Goal: Task Accomplishment & Management: Manage account settings

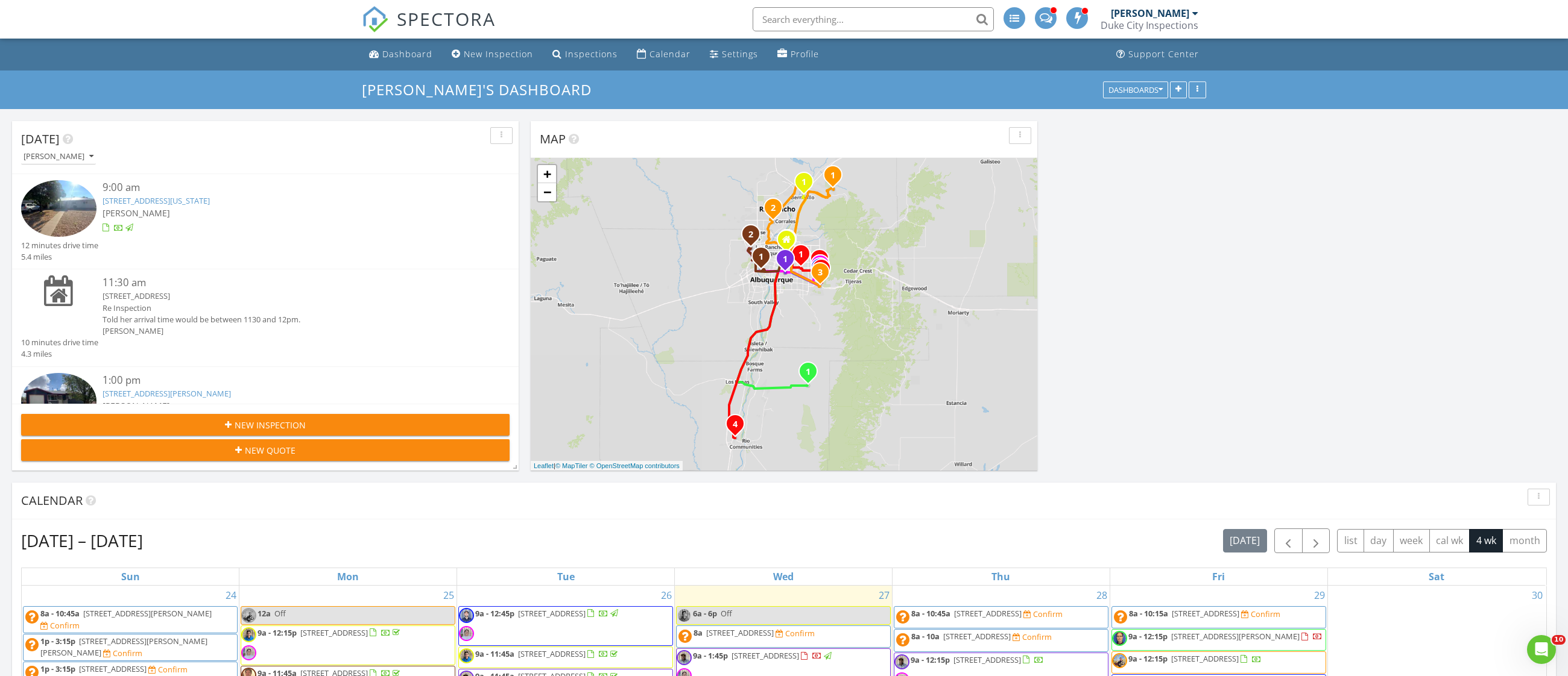
scroll to position [1247, 1568]
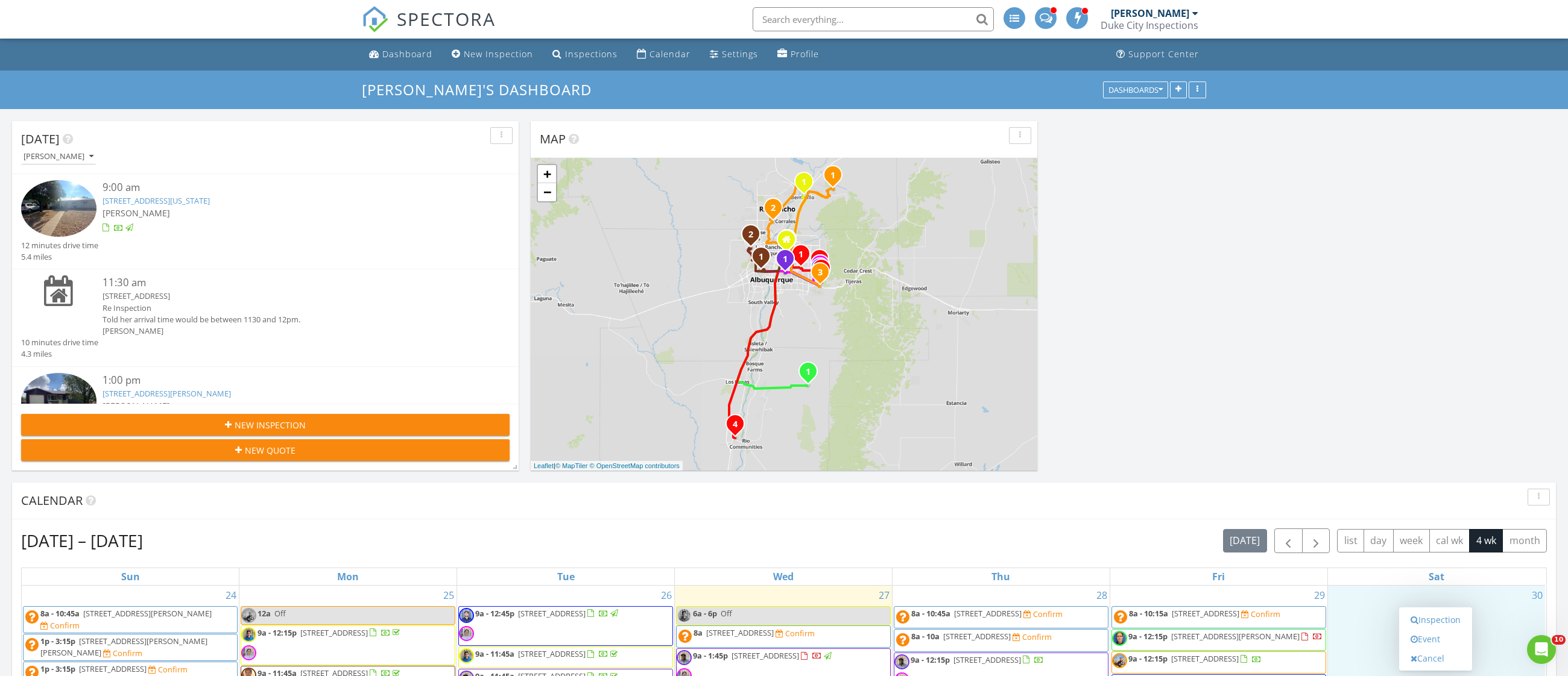
click at [402, 328] on div "[PERSON_NAME]" at bounding box center [285, 331] width 366 height 12
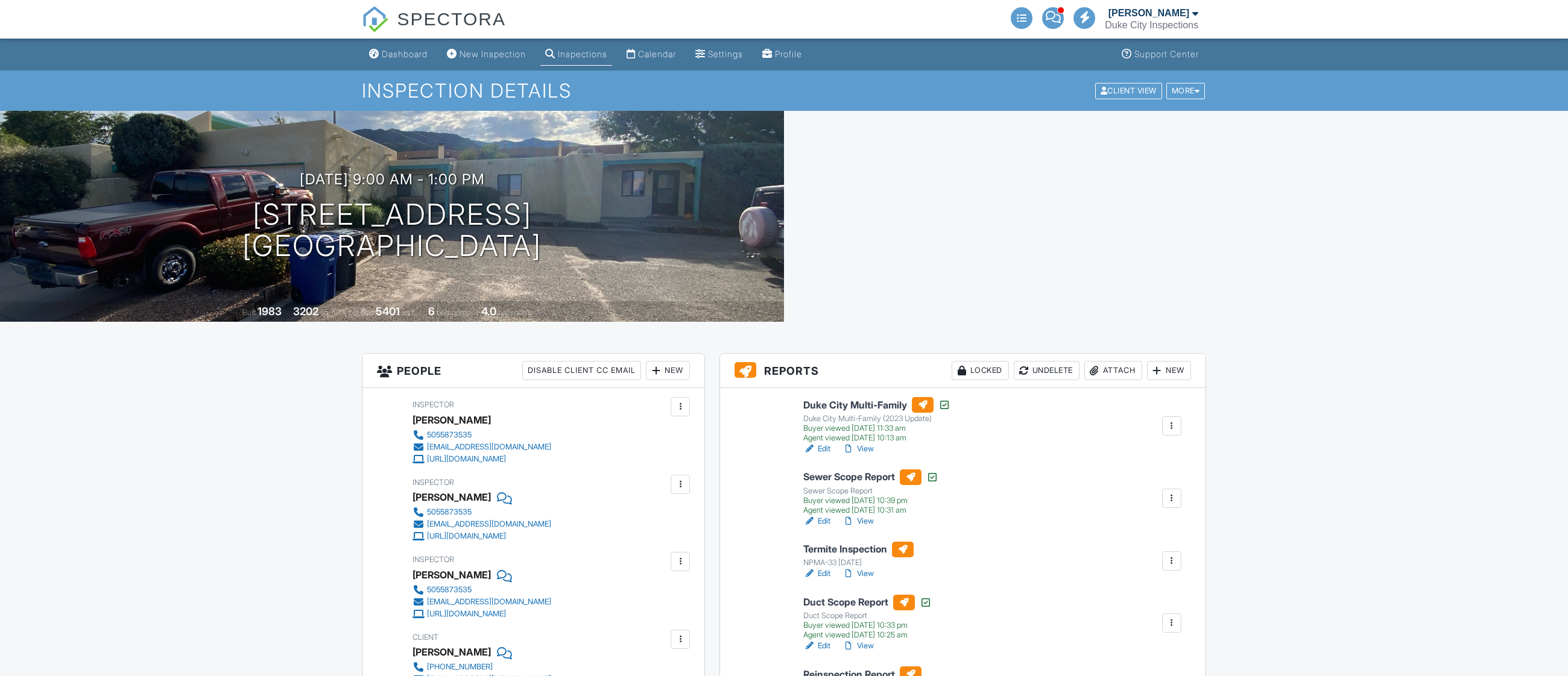
click at [834, 667] on h6 "Reinspection Report" at bounding box center [867, 674] width 128 height 16
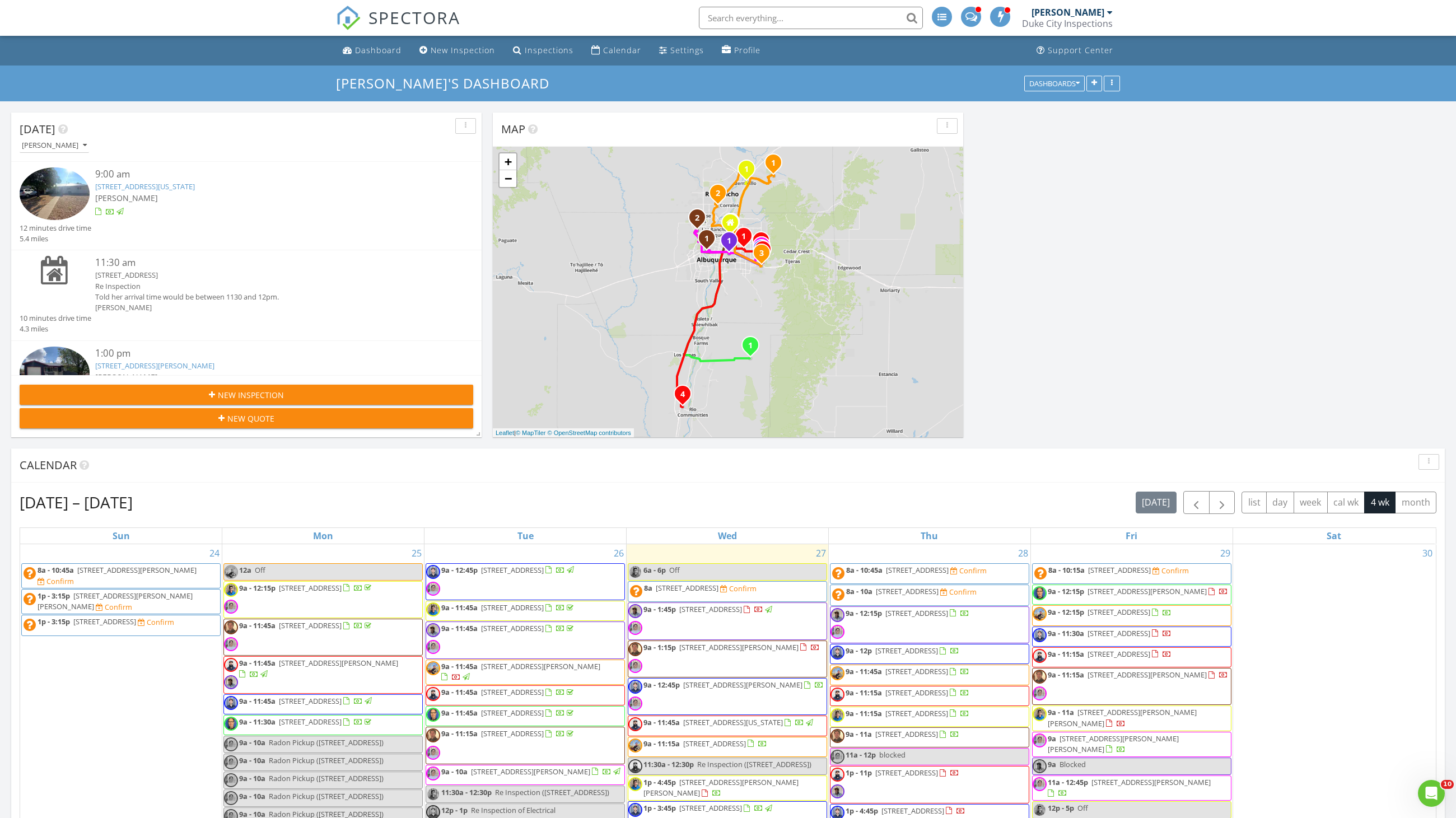
scroll to position [145, 0]
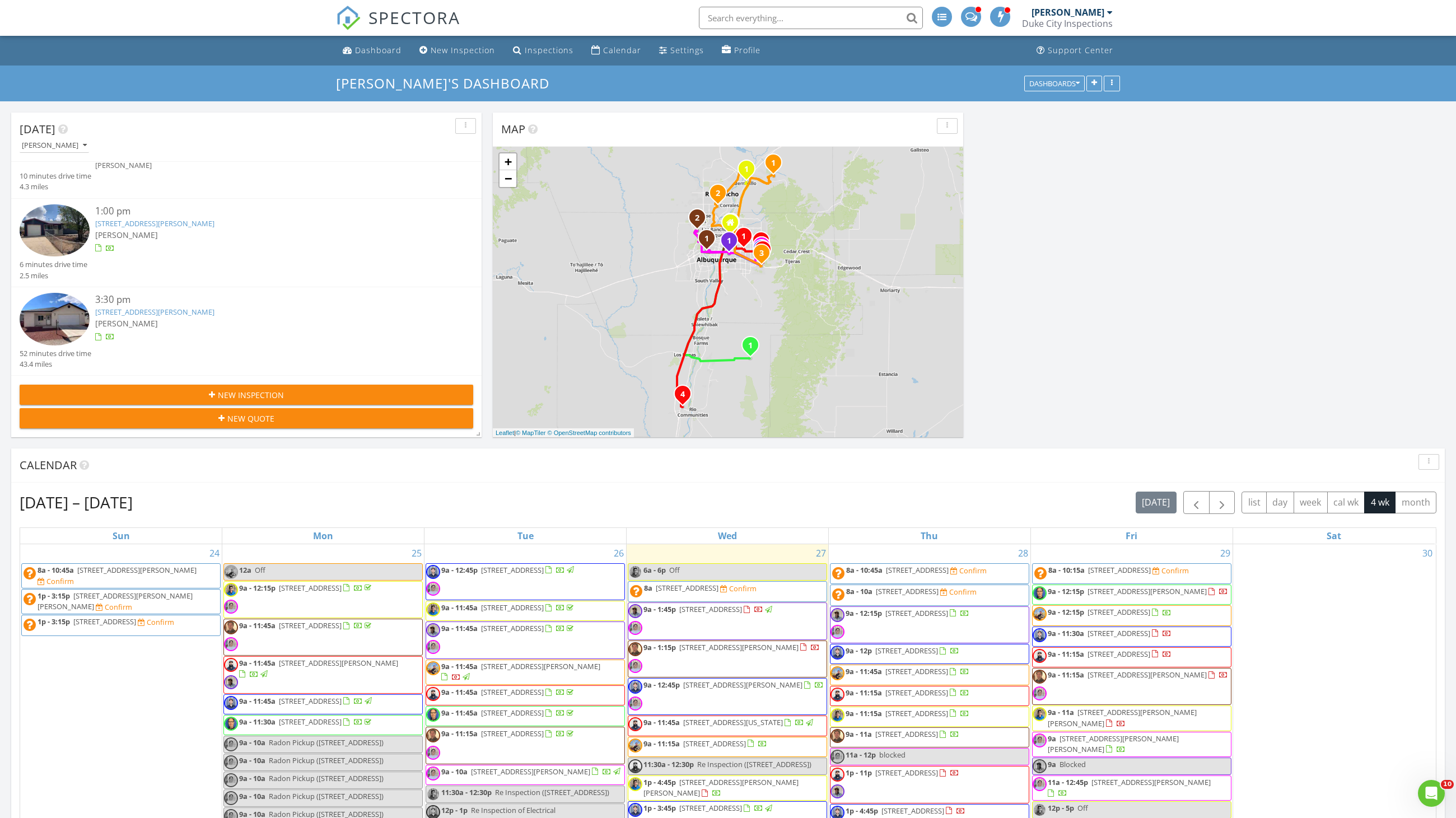
click at [164, 231] on div "[PERSON_NAME]" at bounding box center [265, 235] width 340 height 12
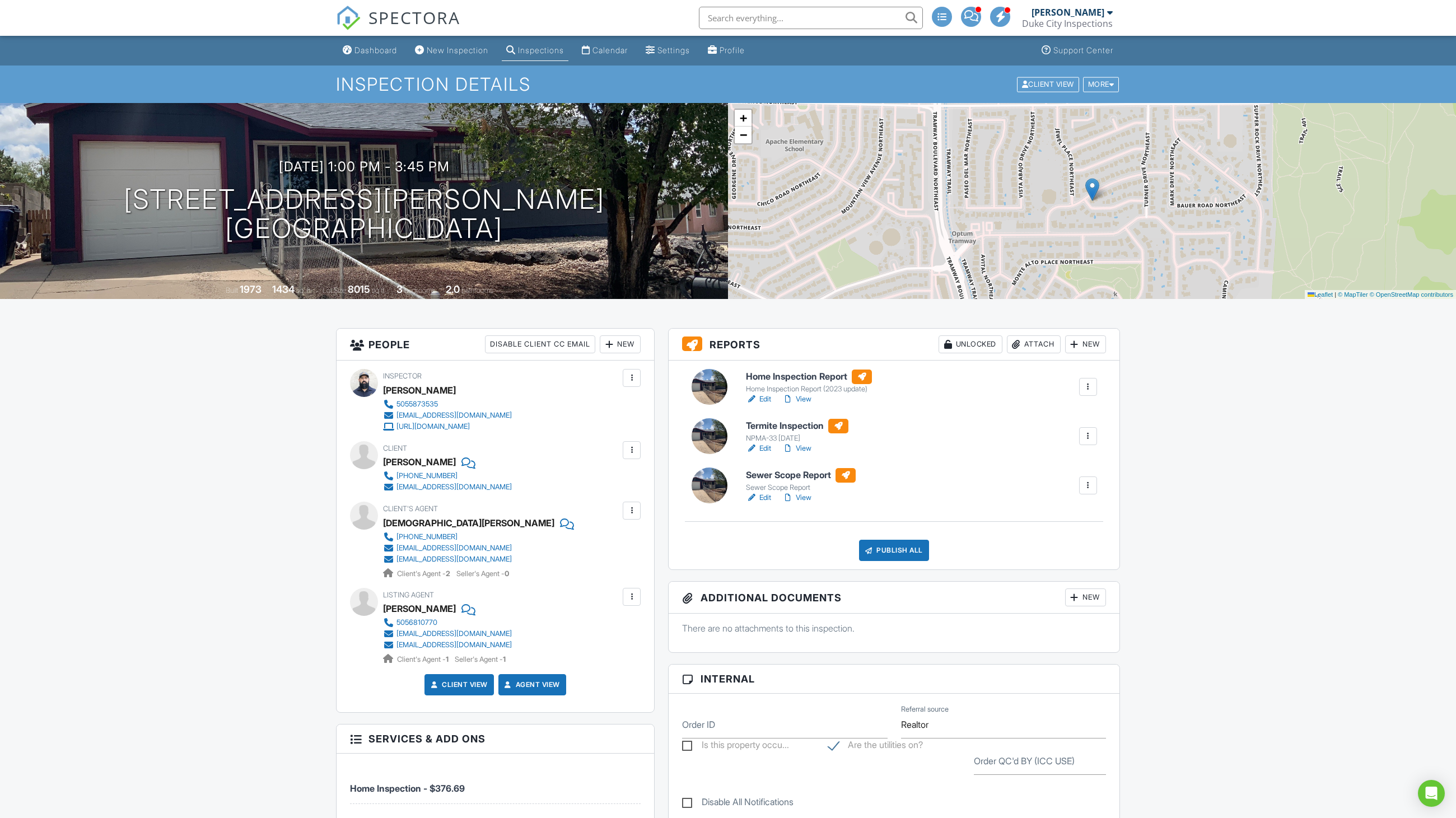
click at [1084, 484] on div at bounding box center [1087, 485] width 11 height 11
click at [1059, 573] on div "Delete" at bounding box center [1063, 573] width 23 height 12
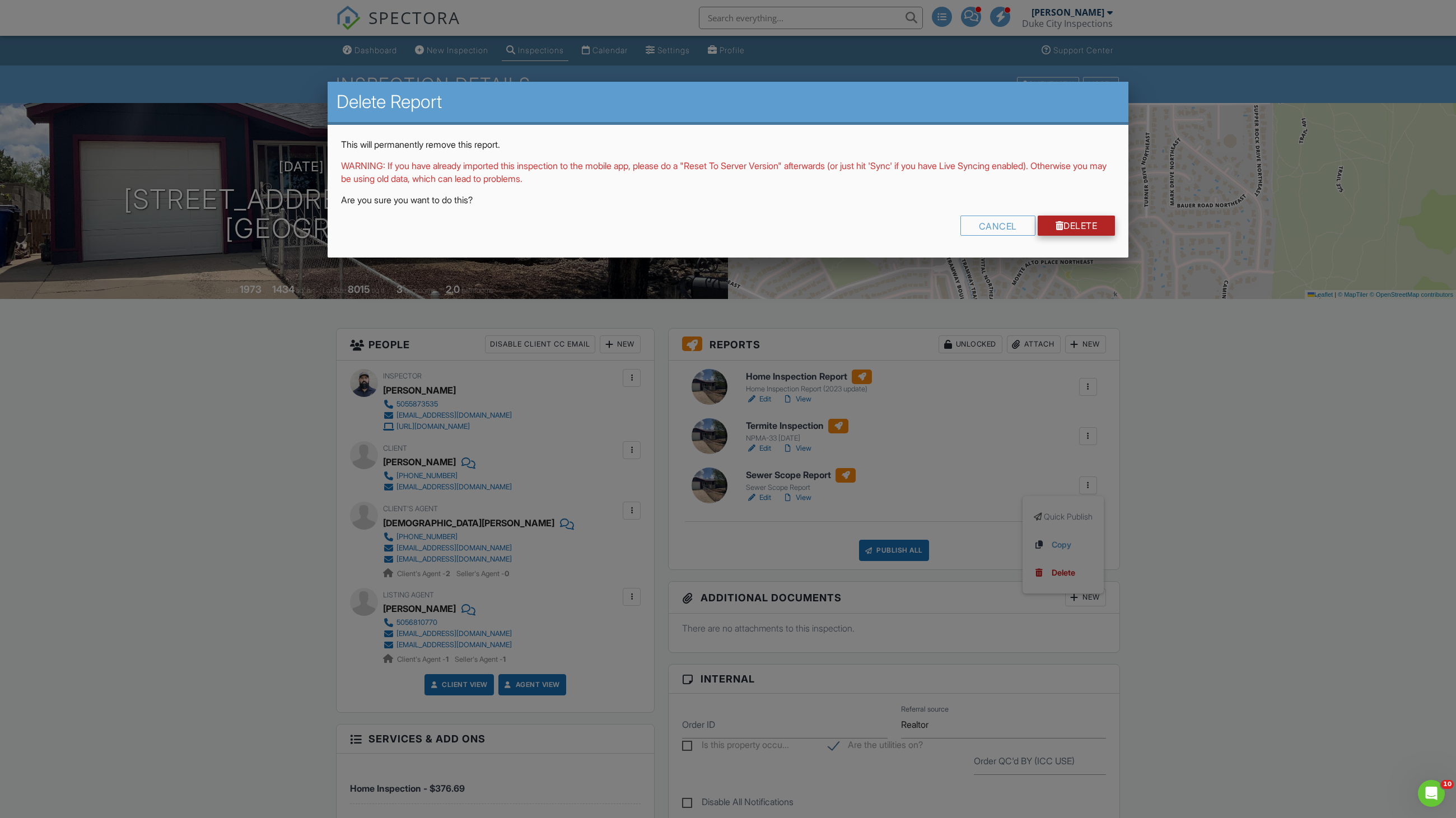
click at [1046, 215] on link "Delete" at bounding box center [1076, 226] width 78 height 20
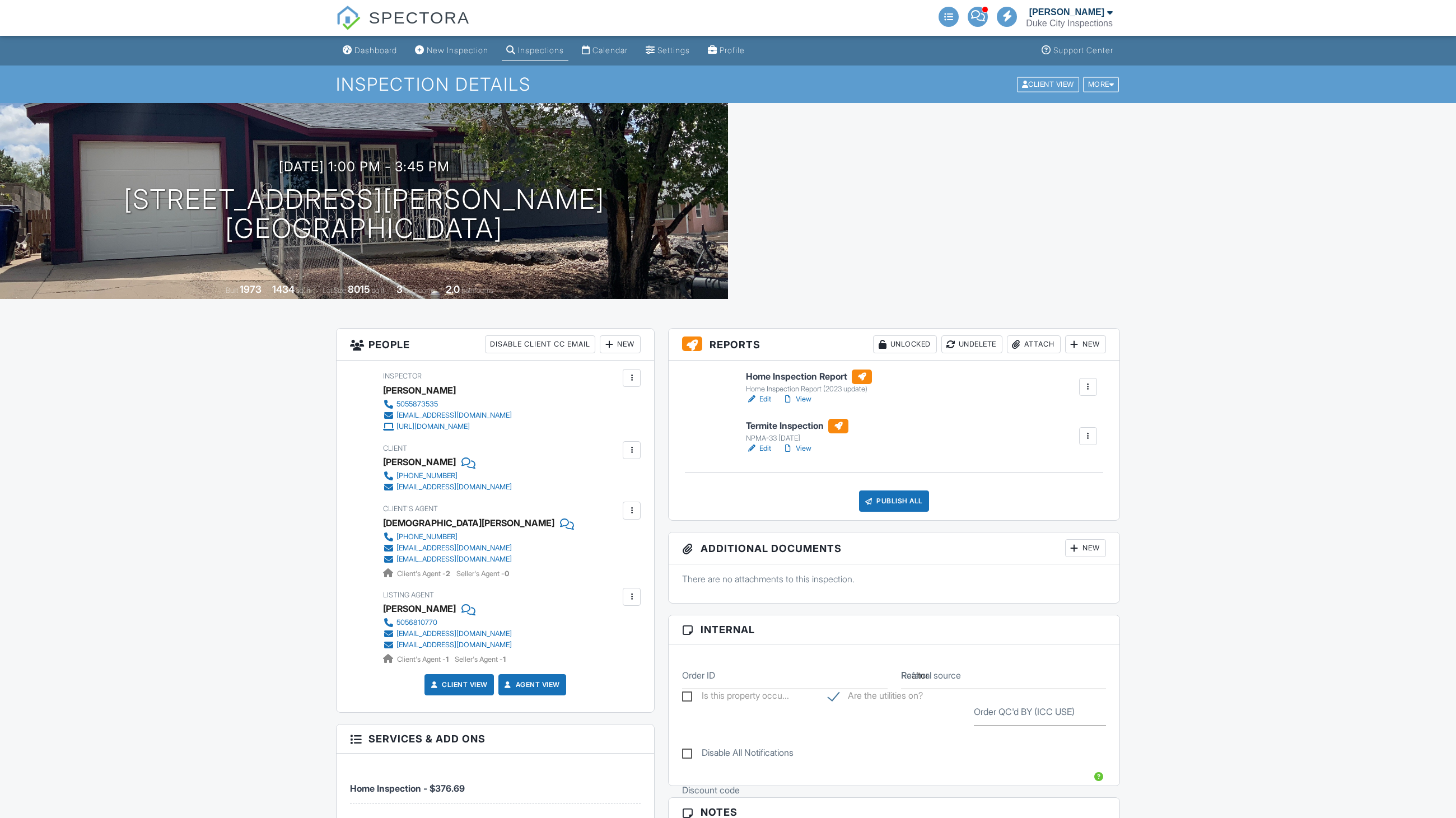
scroll to position [434, 0]
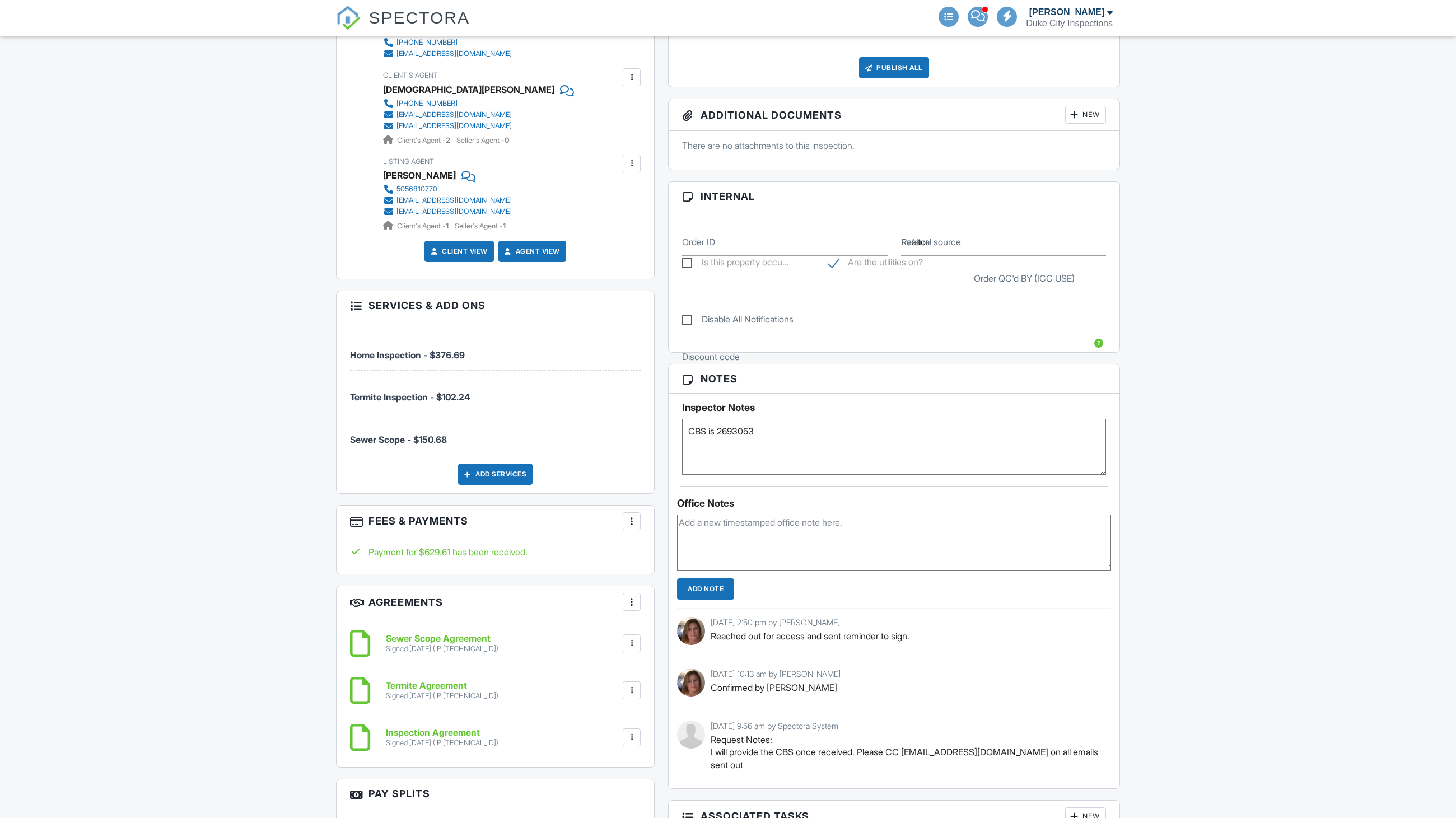
click at [758, 509] on div "Office Notes" at bounding box center [894, 503] width 434 height 11
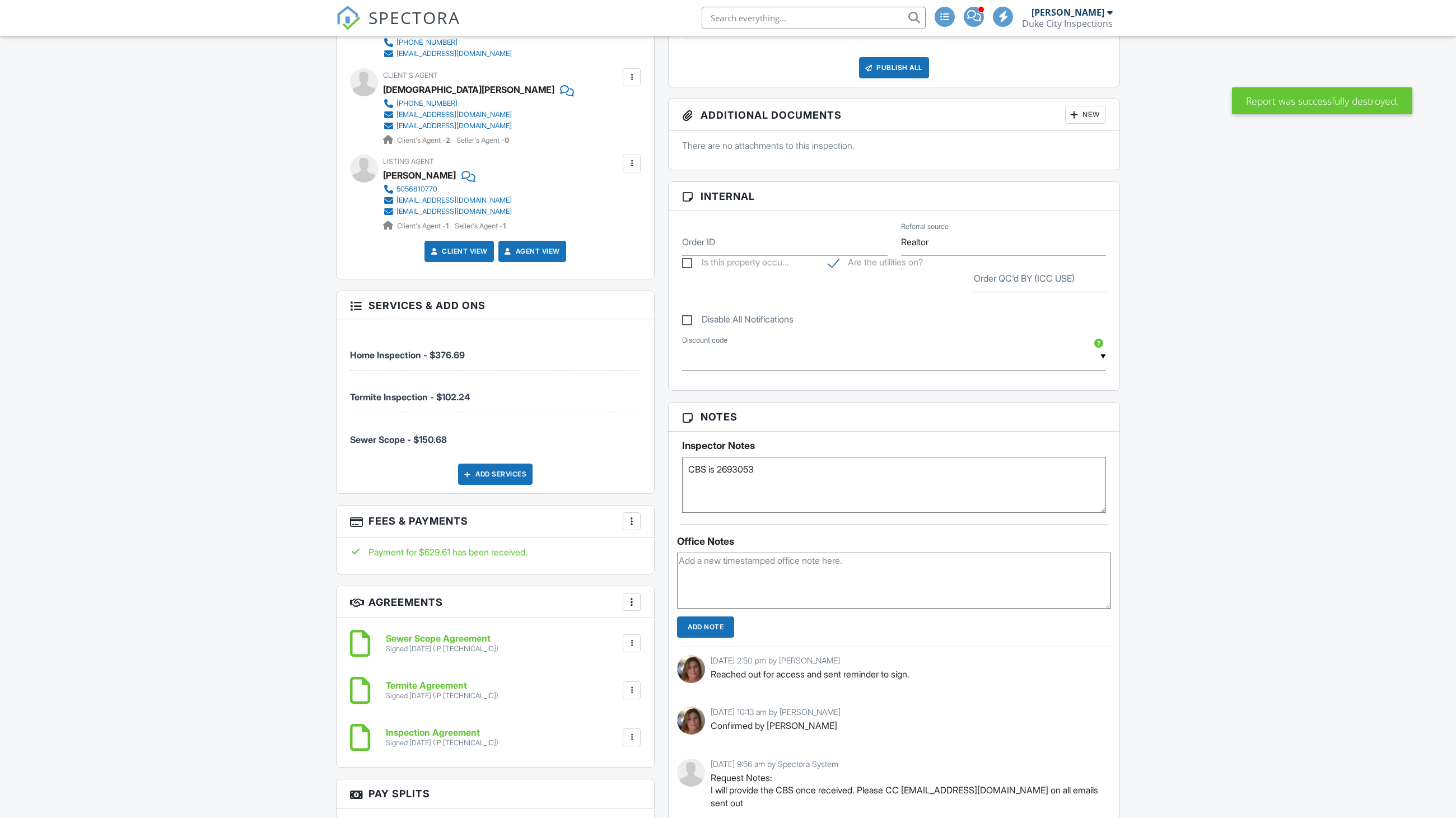
click at [735, 576] on textarea at bounding box center [894, 581] width 434 height 56
type textarea "Sewre"
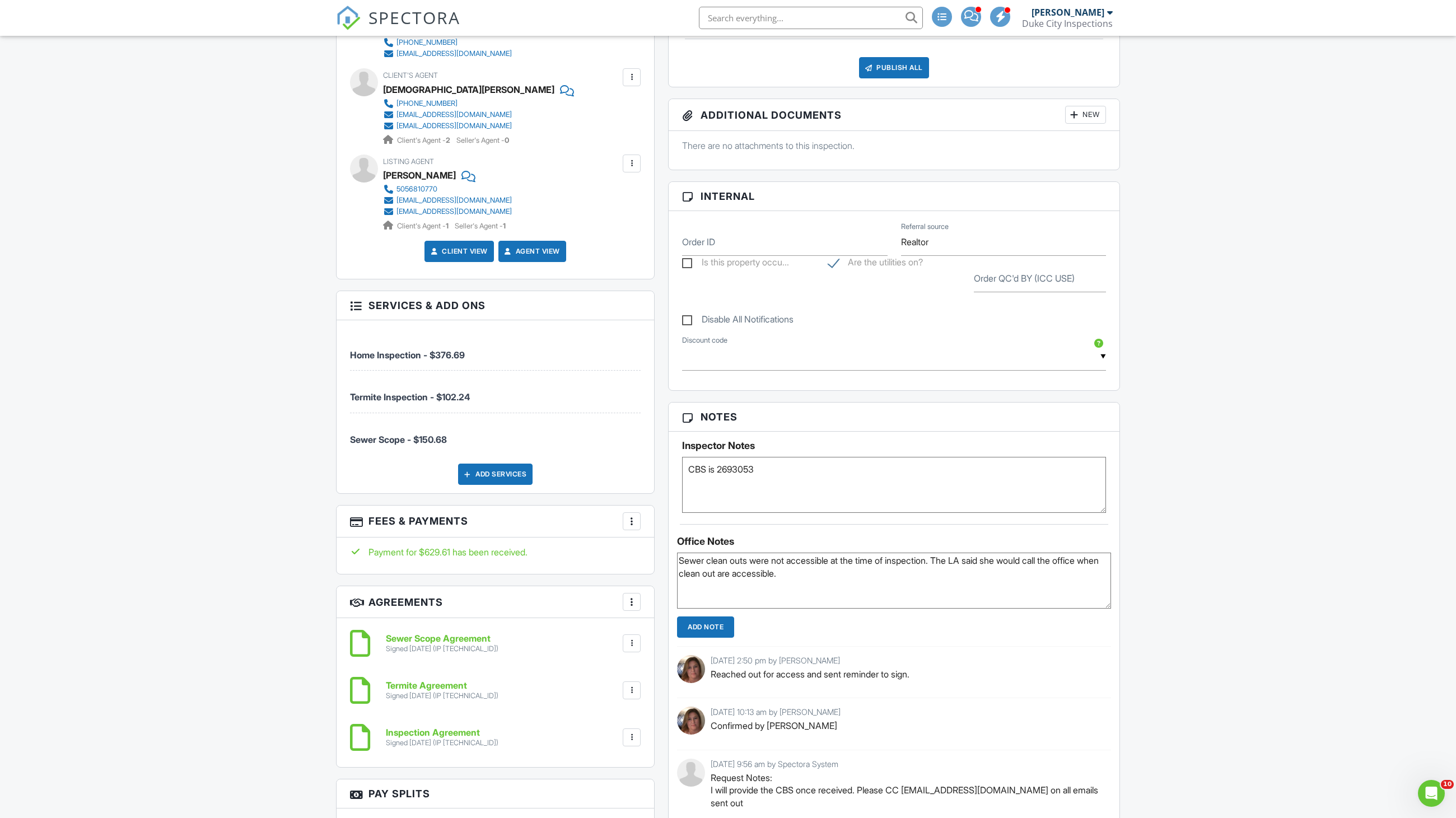
click at [747, 581] on textarea "Sewer clean outs were not accessible at the time of inspection. The LA said she…" at bounding box center [894, 581] width 434 height 56
type textarea "Sewer clean outs were not accessible at the time of inspection. The LA said she…"
click at [697, 635] on input "Add Note" at bounding box center [705, 627] width 57 height 21
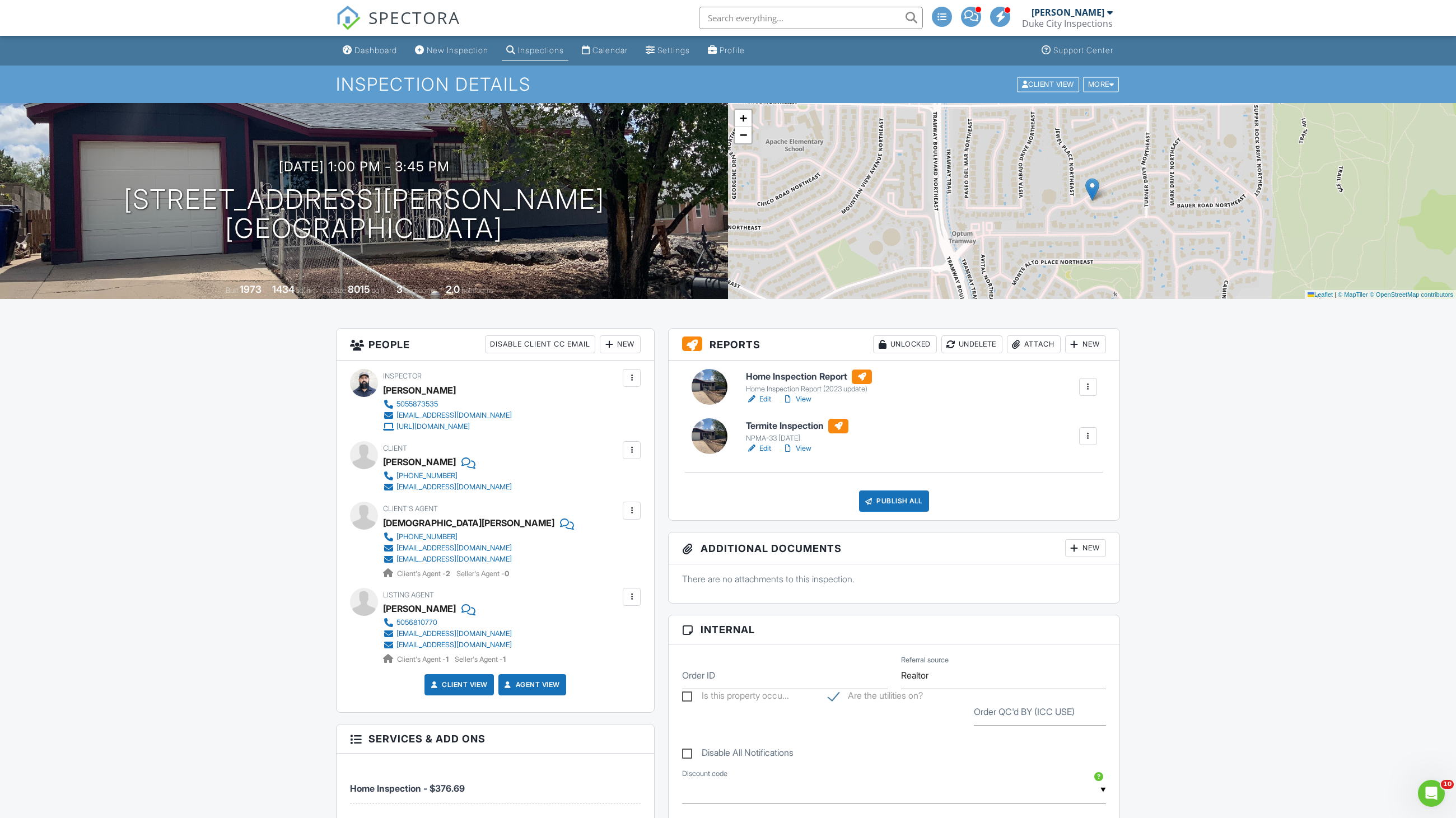
click at [771, 419] on h6 "Termite Inspection" at bounding box center [797, 427] width 102 height 15
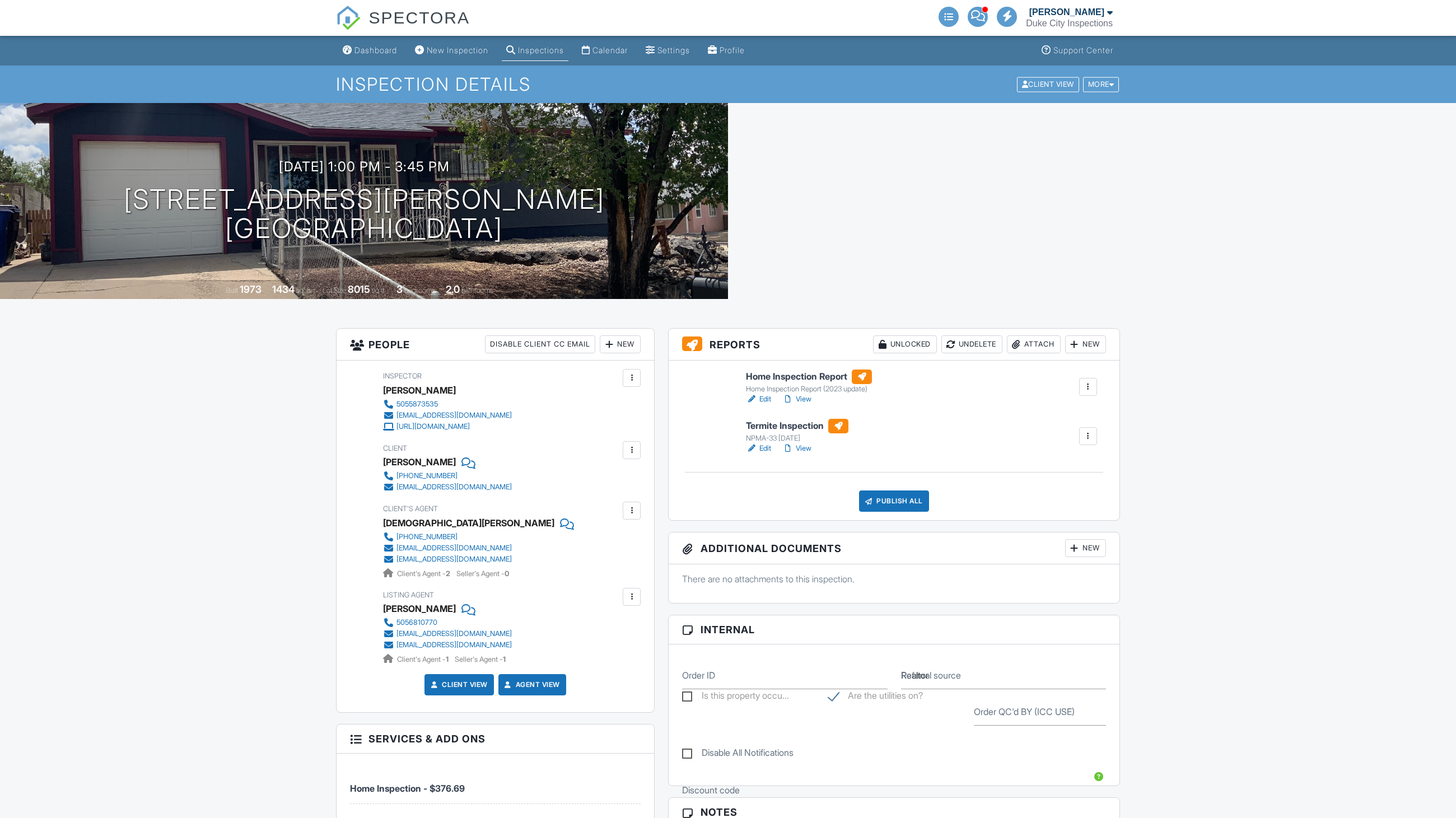
click at [1024, 349] on div "Attach" at bounding box center [1034, 344] width 54 height 18
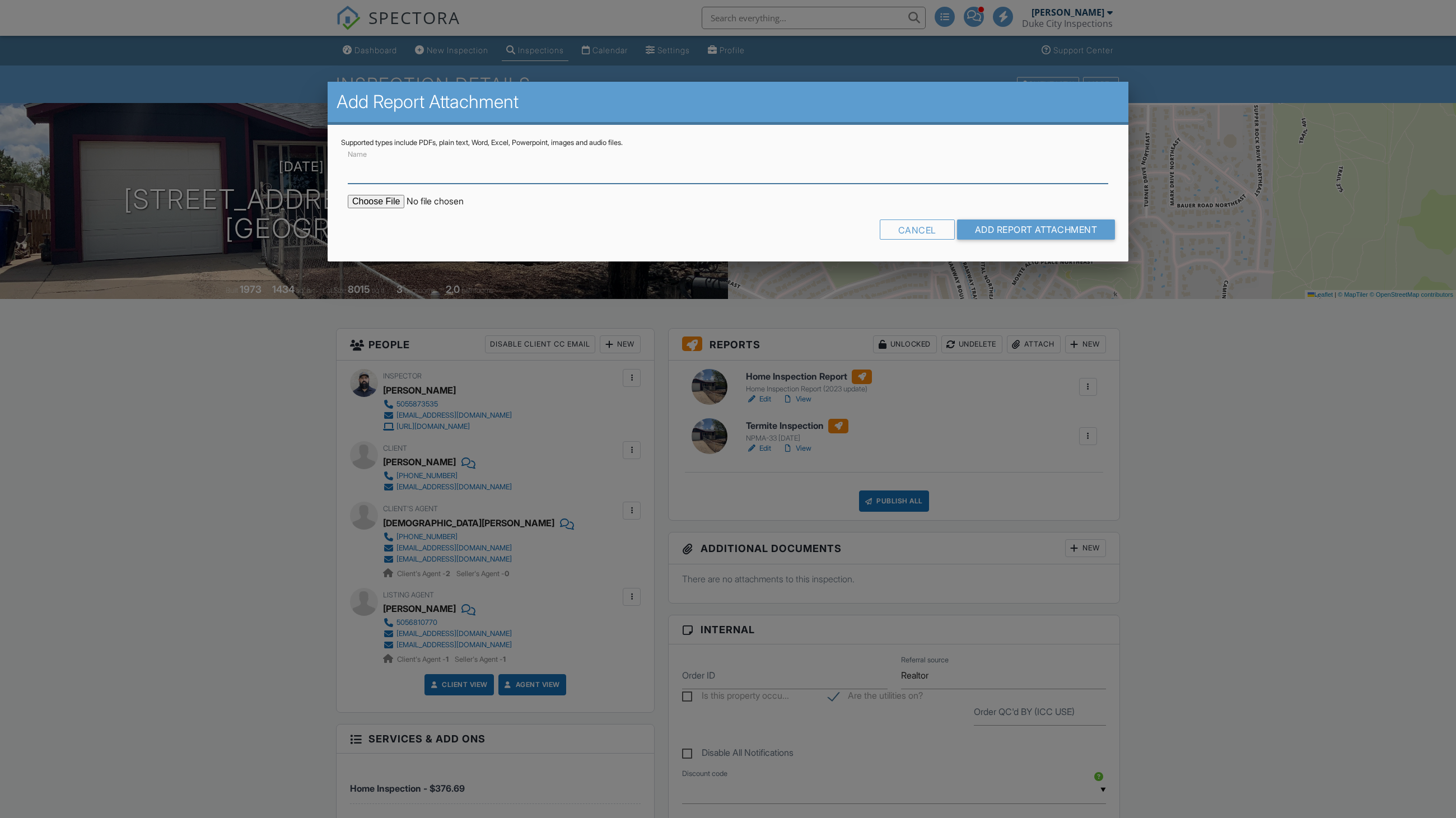
click at [529, 170] on input "Name" at bounding box center [727, 170] width 760 height 28
type input "WDO Report"
click at [373, 199] on input "file" at bounding box center [442, 202] width 191 height 13
type input "C:\fakepath\14100_Mel_Smith_Rd_NE___Termite_Inspection.pdf"
click at [1038, 223] on input "Add Report Attachment" at bounding box center [1036, 230] width 158 height 20
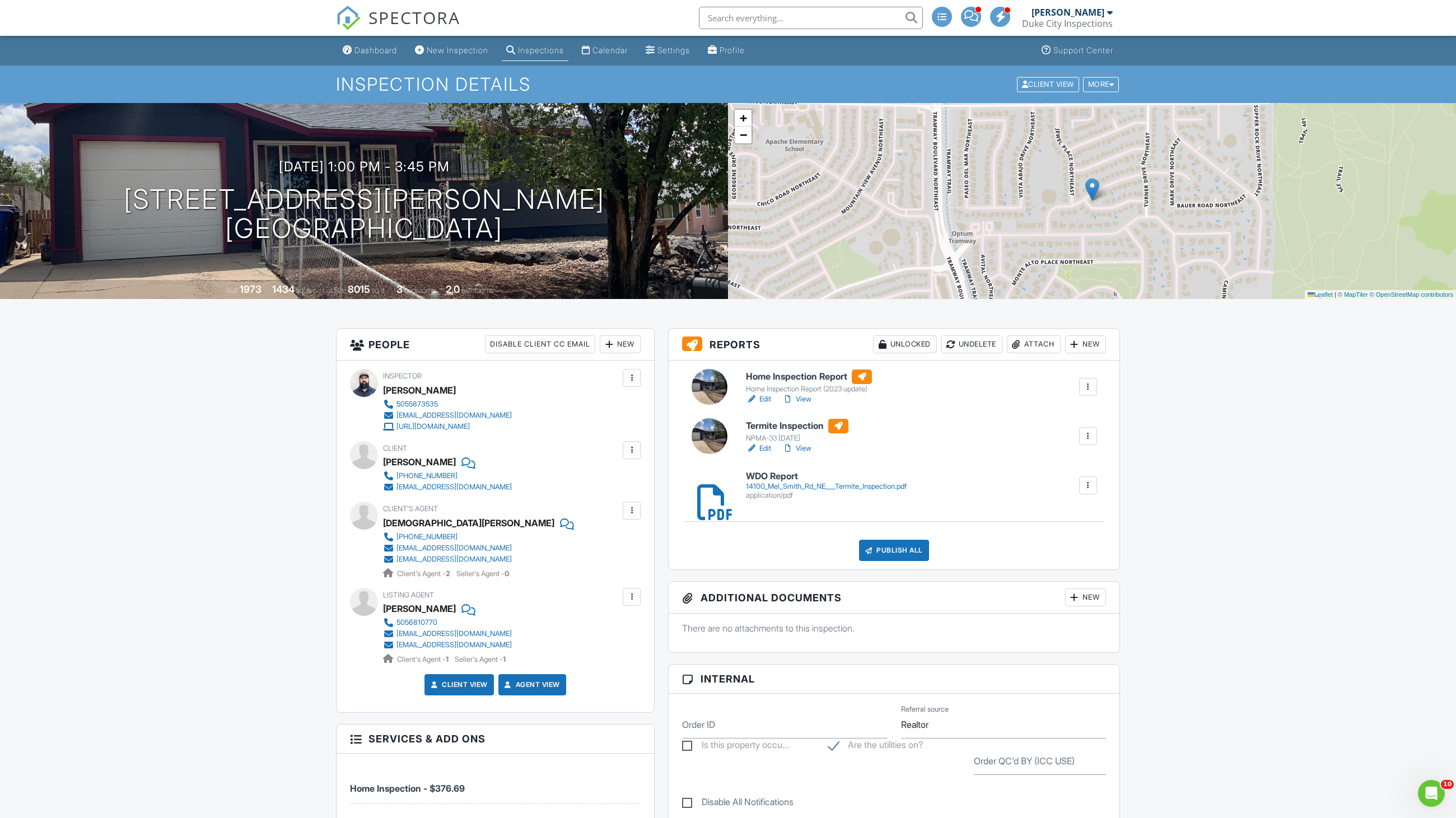
click at [1091, 438] on div at bounding box center [1087, 436] width 11 height 11
click at [1046, 525] on div "Delete" at bounding box center [1055, 524] width 23 height 12
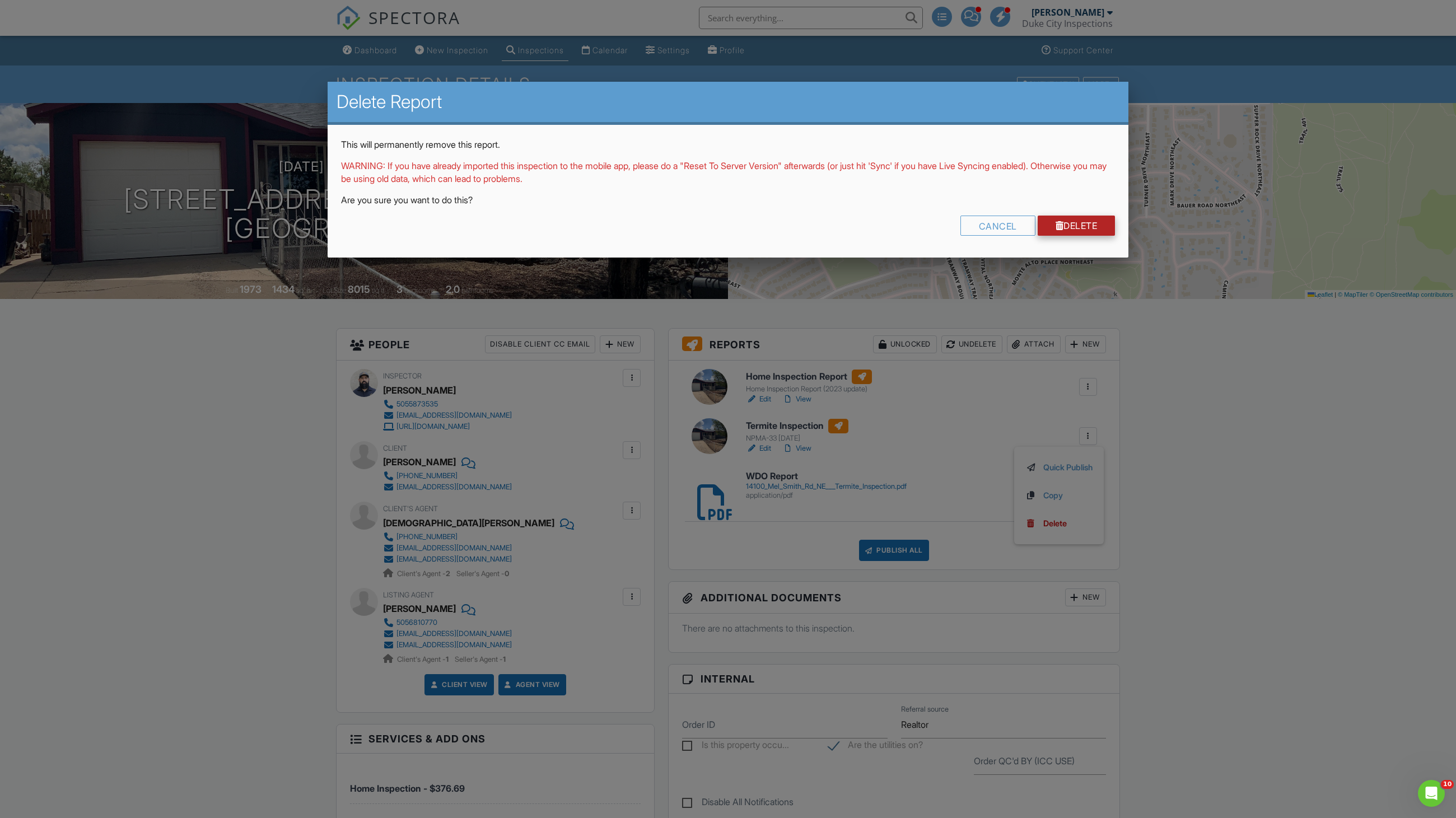
click at [1076, 222] on link "Delete" at bounding box center [1076, 226] width 78 height 20
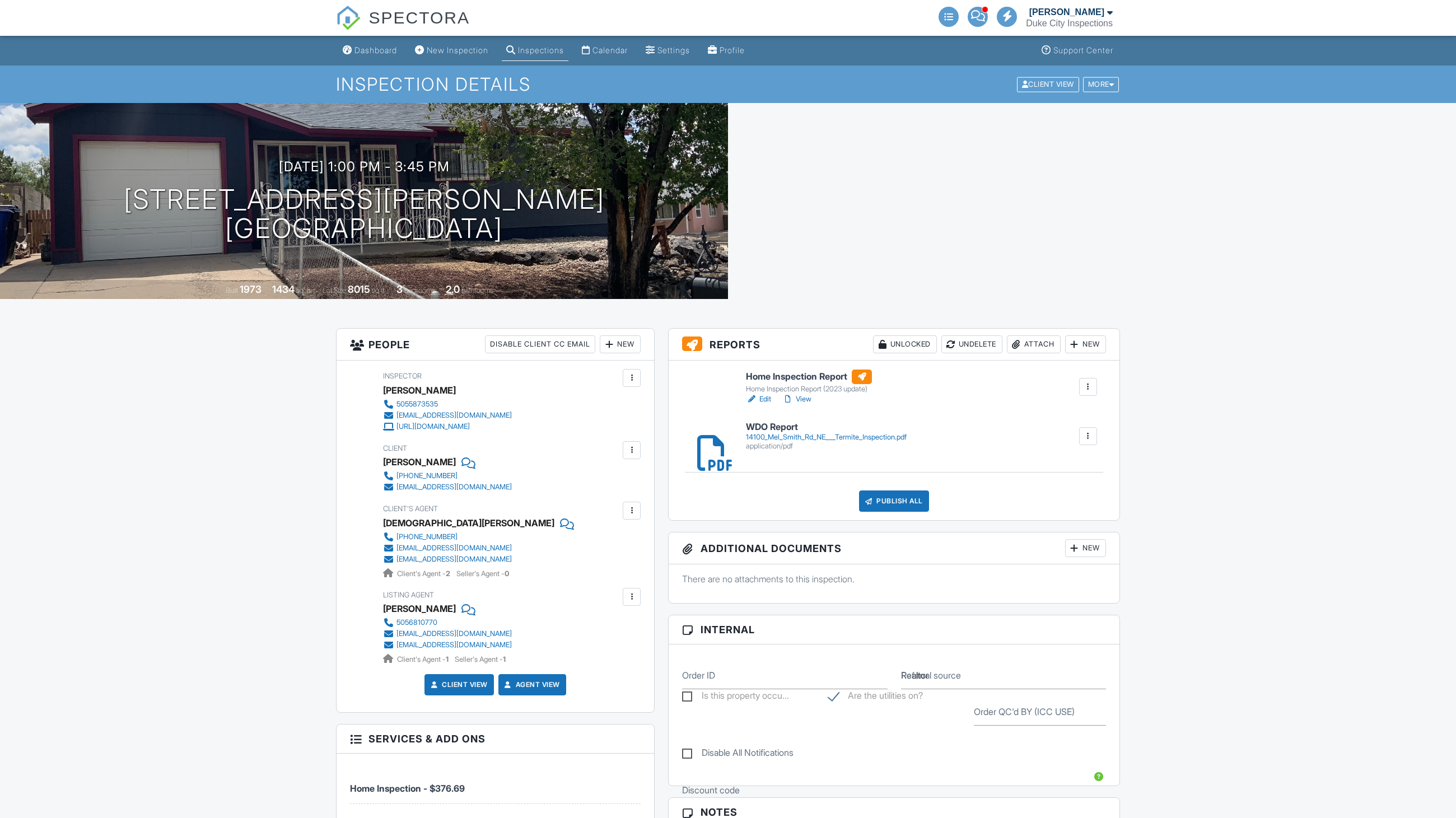
click at [783, 372] on h6 "Home Inspection Report" at bounding box center [808, 377] width 126 height 15
click at [785, 376] on h6 "Home Inspection Report" at bounding box center [808, 377] width 126 height 15
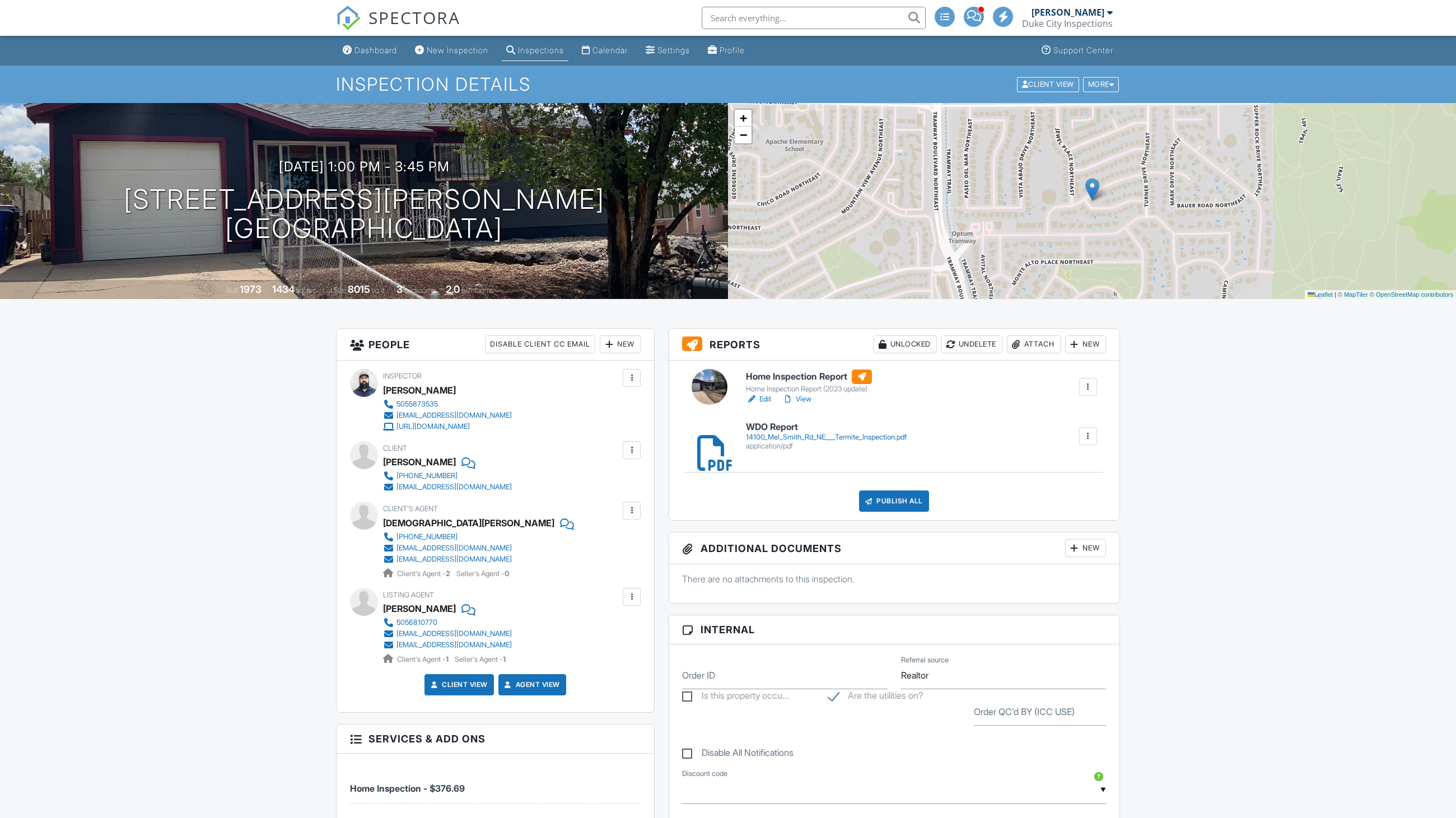
click at [897, 502] on div "Publish All" at bounding box center [894, 501] width 70 height 21
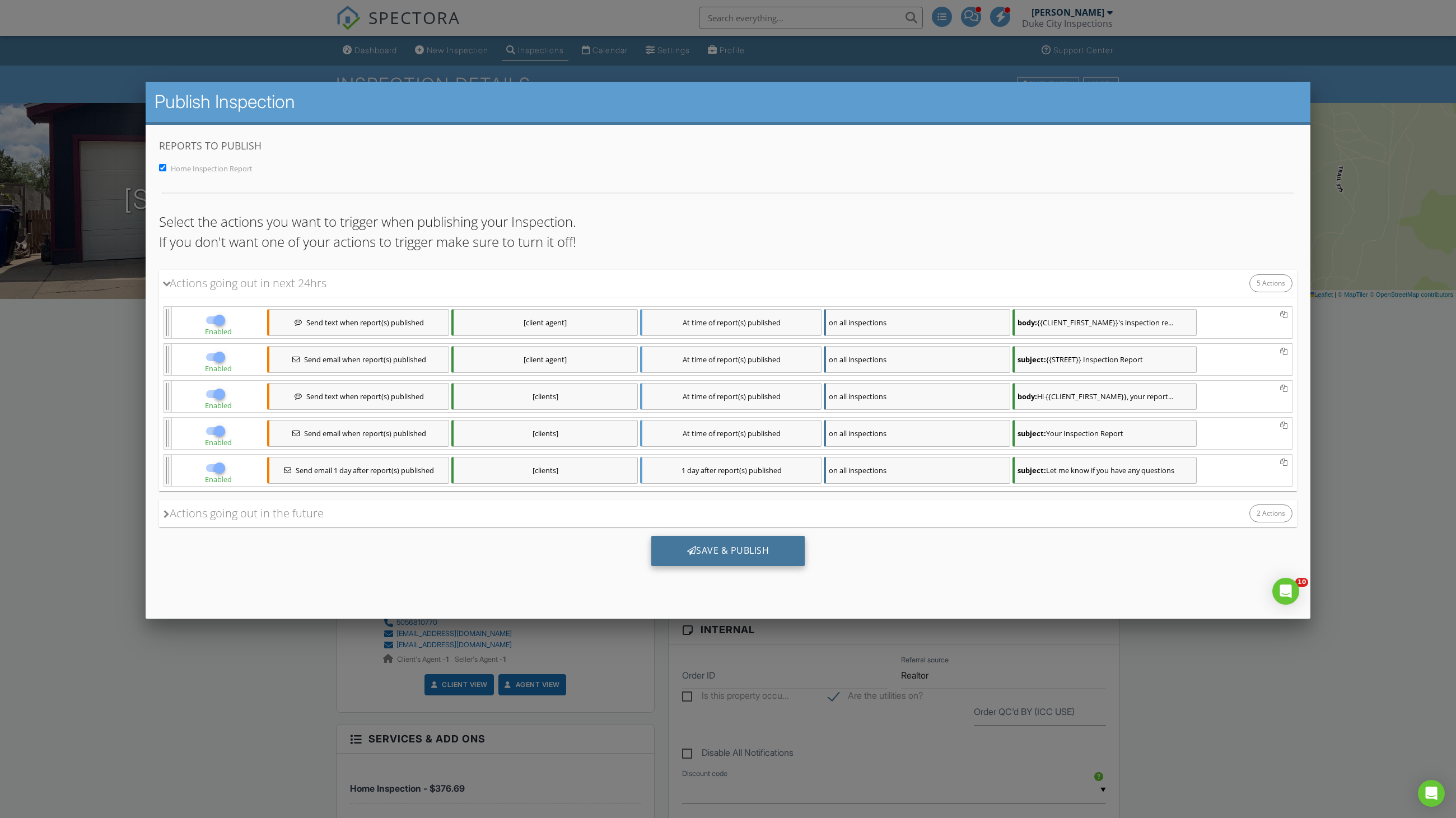
click at [737, 559] on div "Save & Publish" at bounding box center [728, 551] width 154 height 30
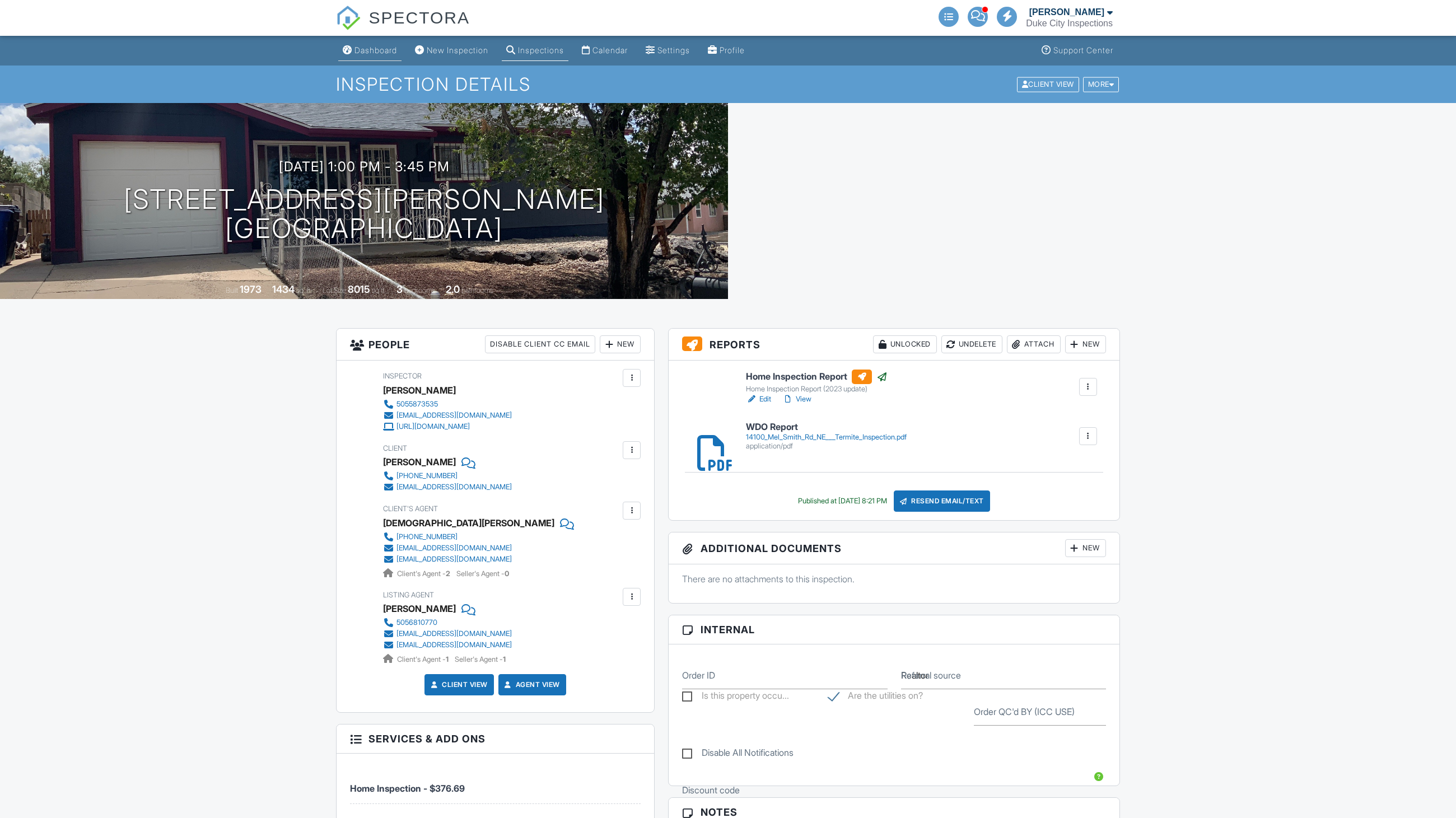
click at [382, 45] on div "Dashboard" at bounding box center [375, 50] width 42 height 9
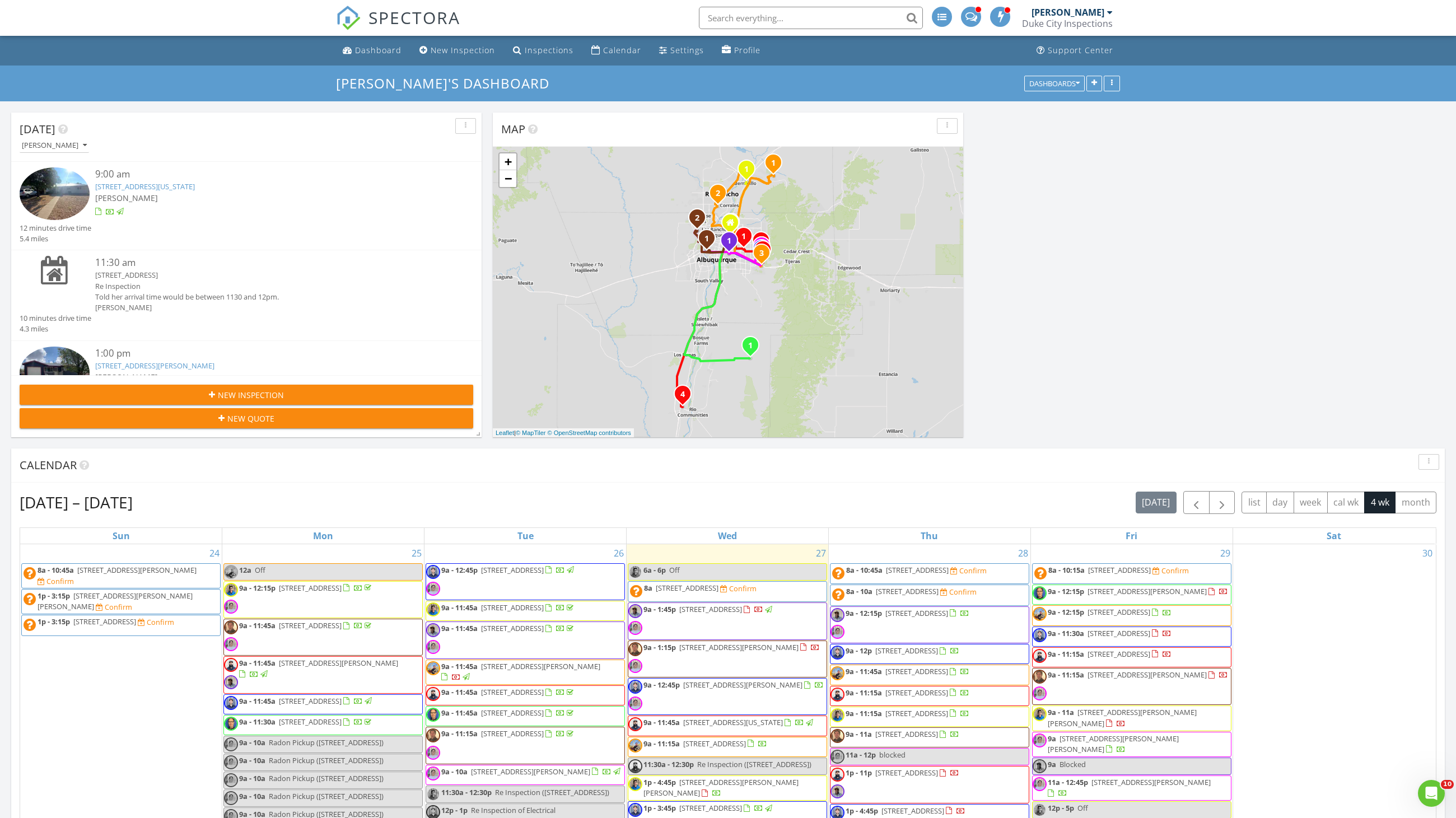
scroll to position [145, 0]
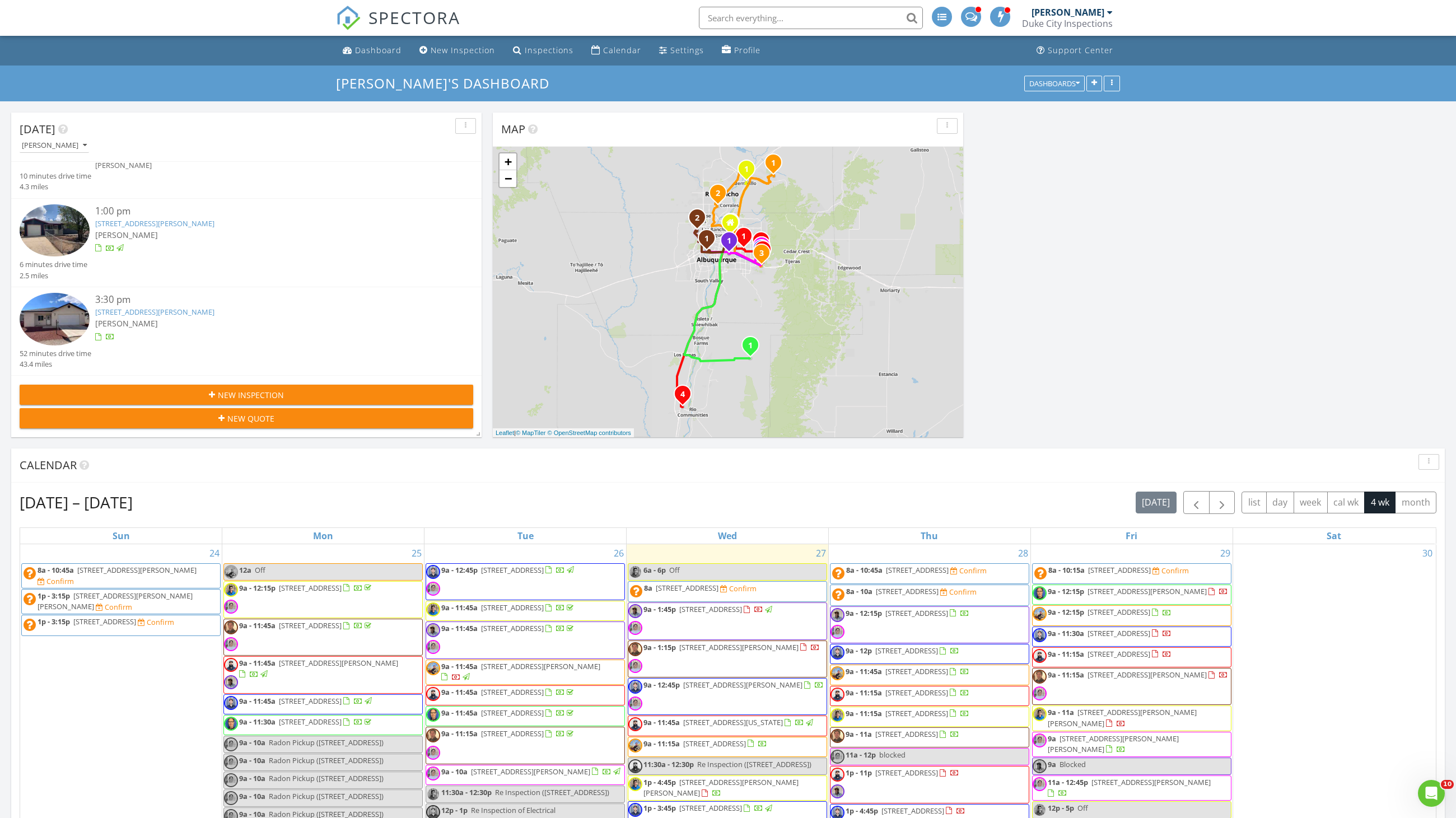
click at [175, 318] on div "[PERSON_NAME]" at bounding box center [265, 324] width 340 height 12
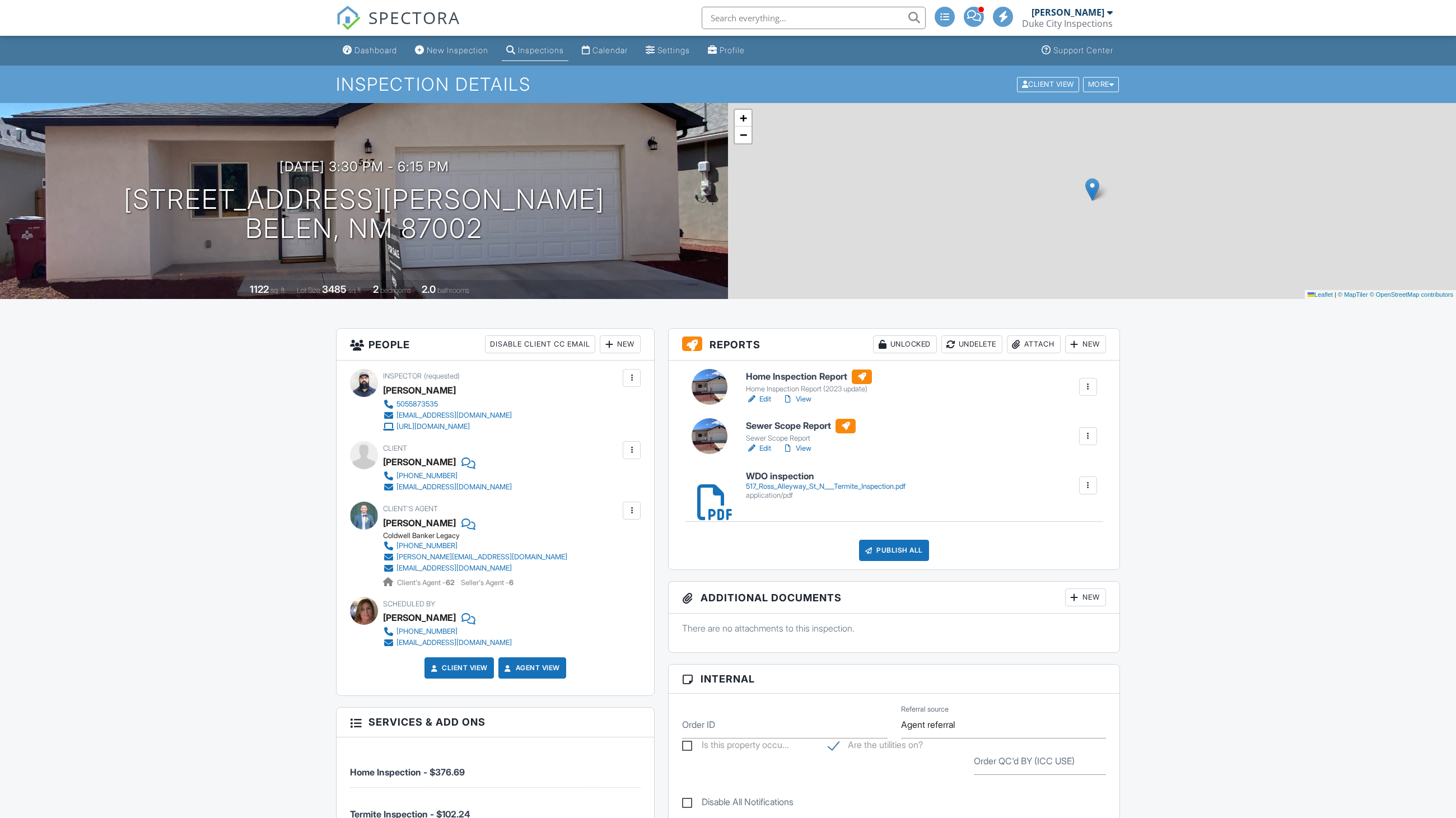
click at [878, 561] on div "Publish All" at bounding box center [894, 550] width 70 height 21
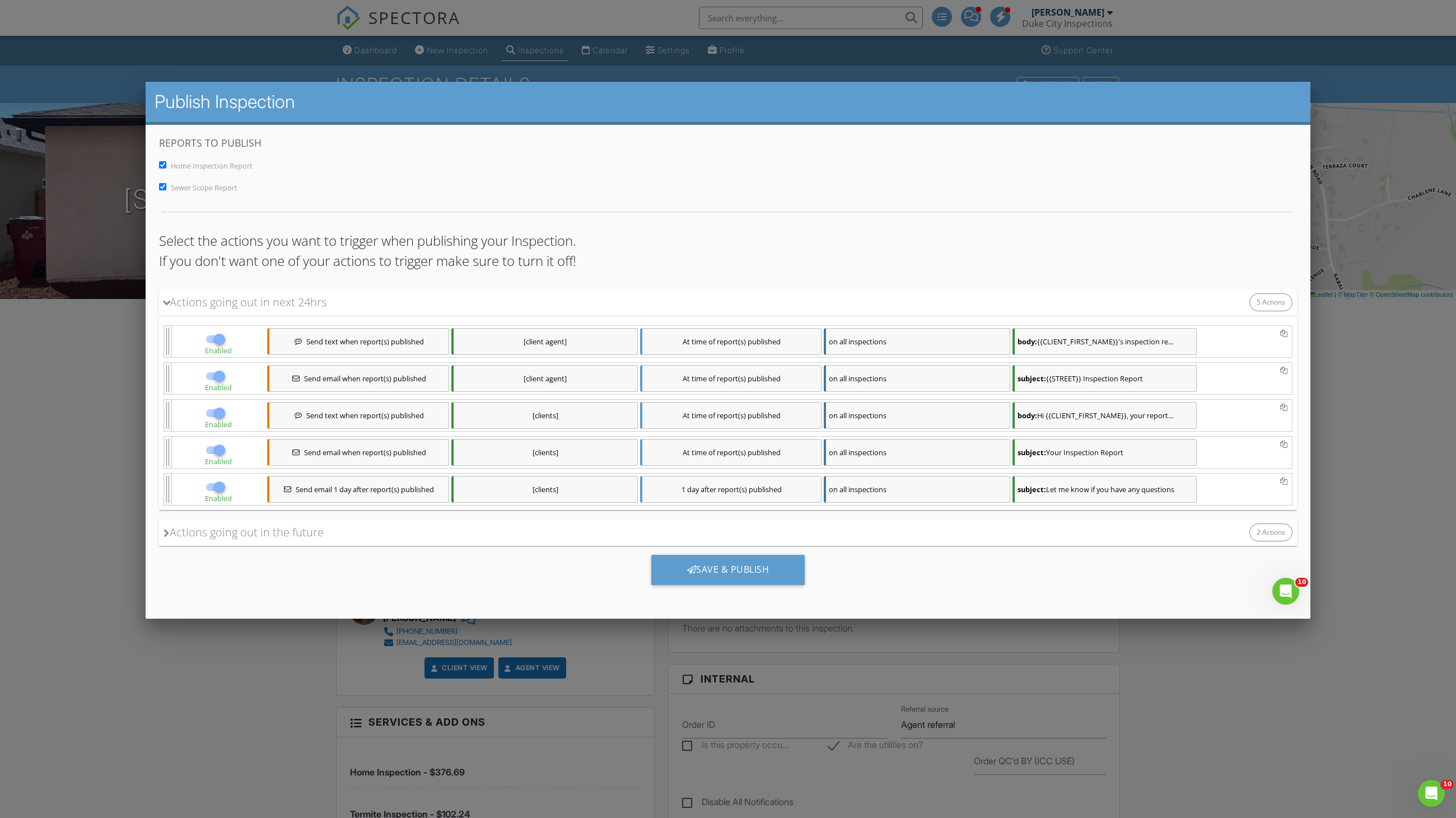
click at [739, 585] on div "Save & Publish" at bounding box center [728, 574] width 1138 height 56
click at [731, 578] on div "Save & Publish" at bounding box center [728, 570] width 154 height 30
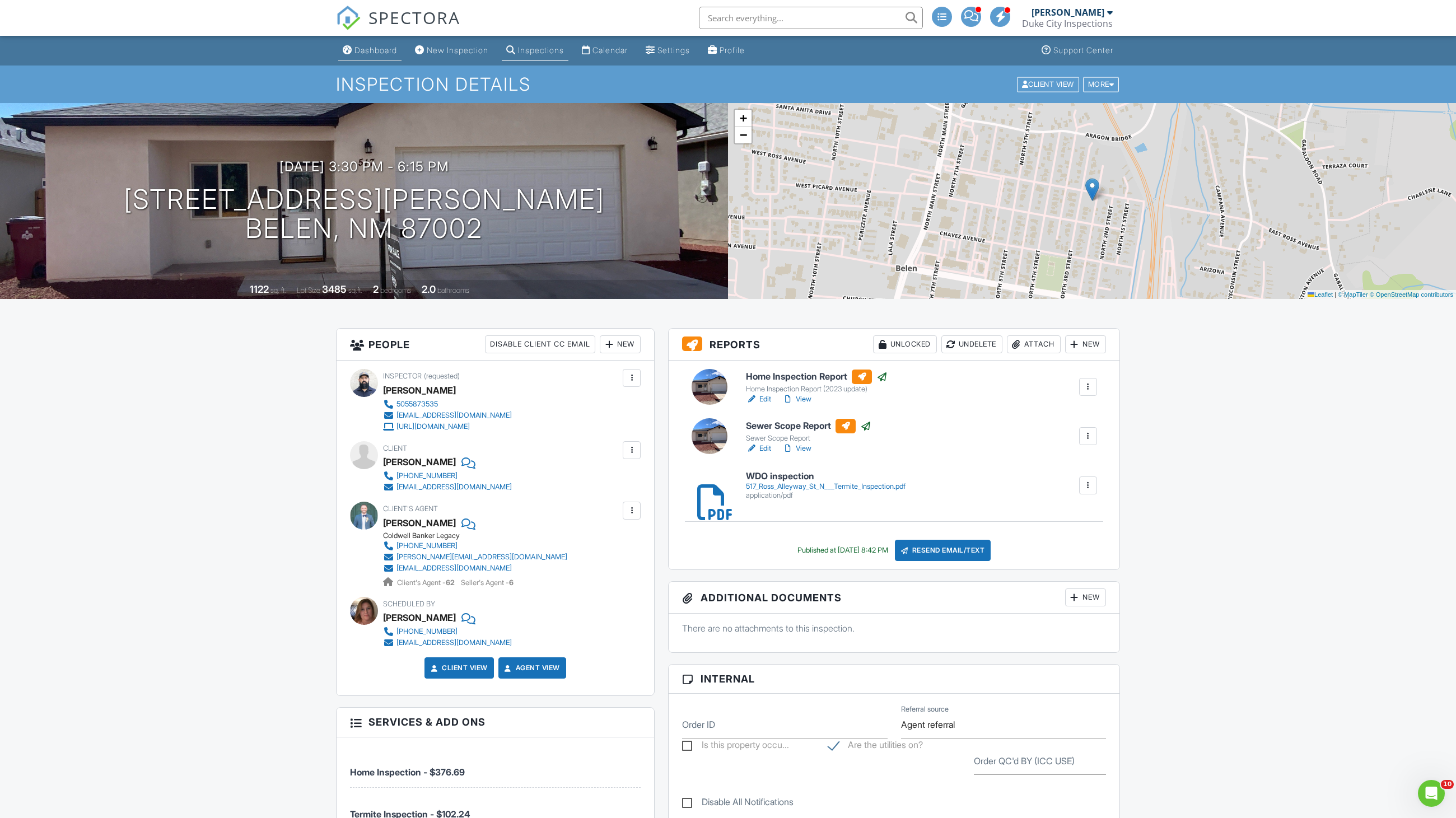
click at [365, 46] on div "Dashboard" at bounding box center [375, 50] width 42 height 9
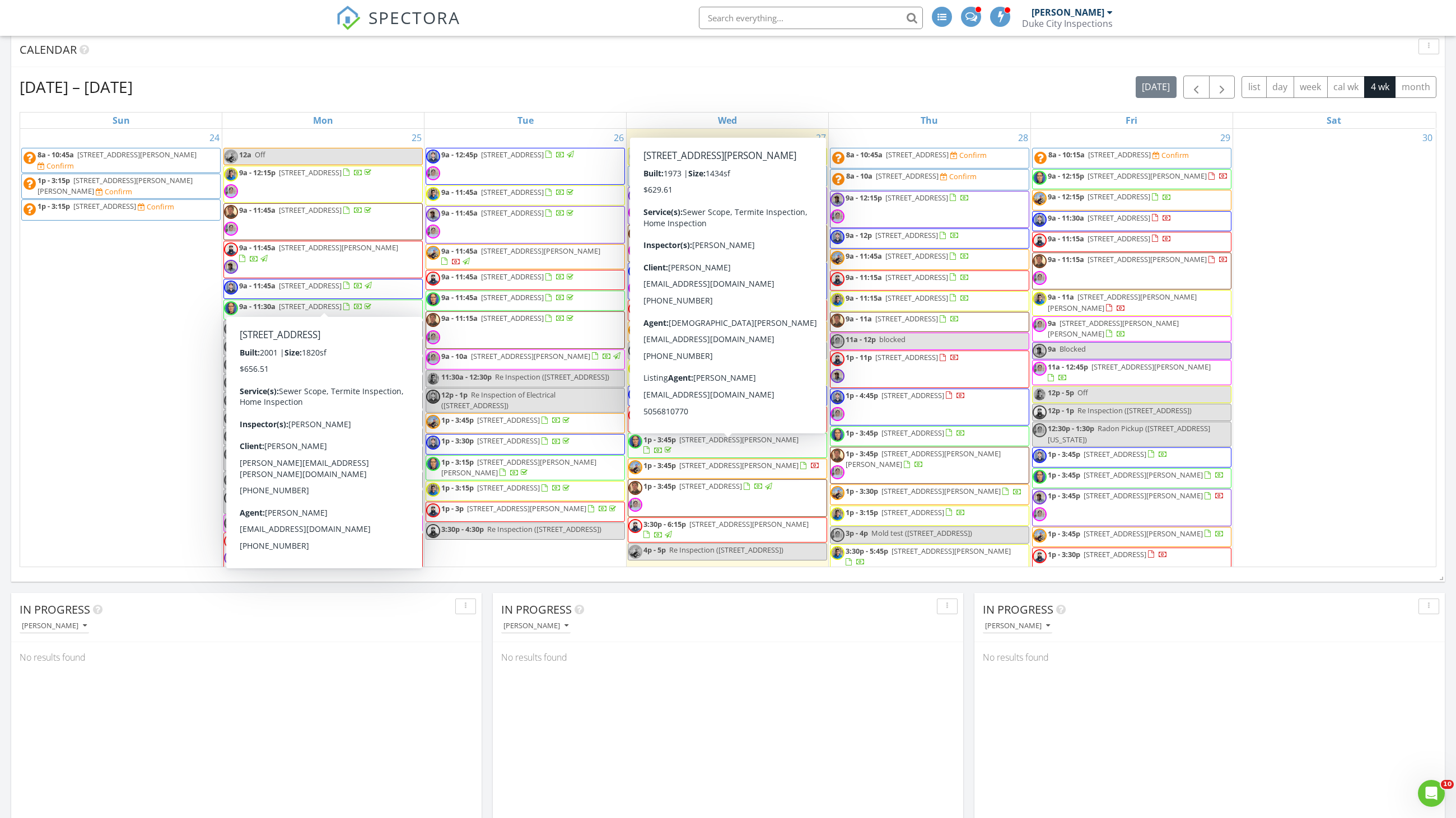
scroll to position [486, 0]
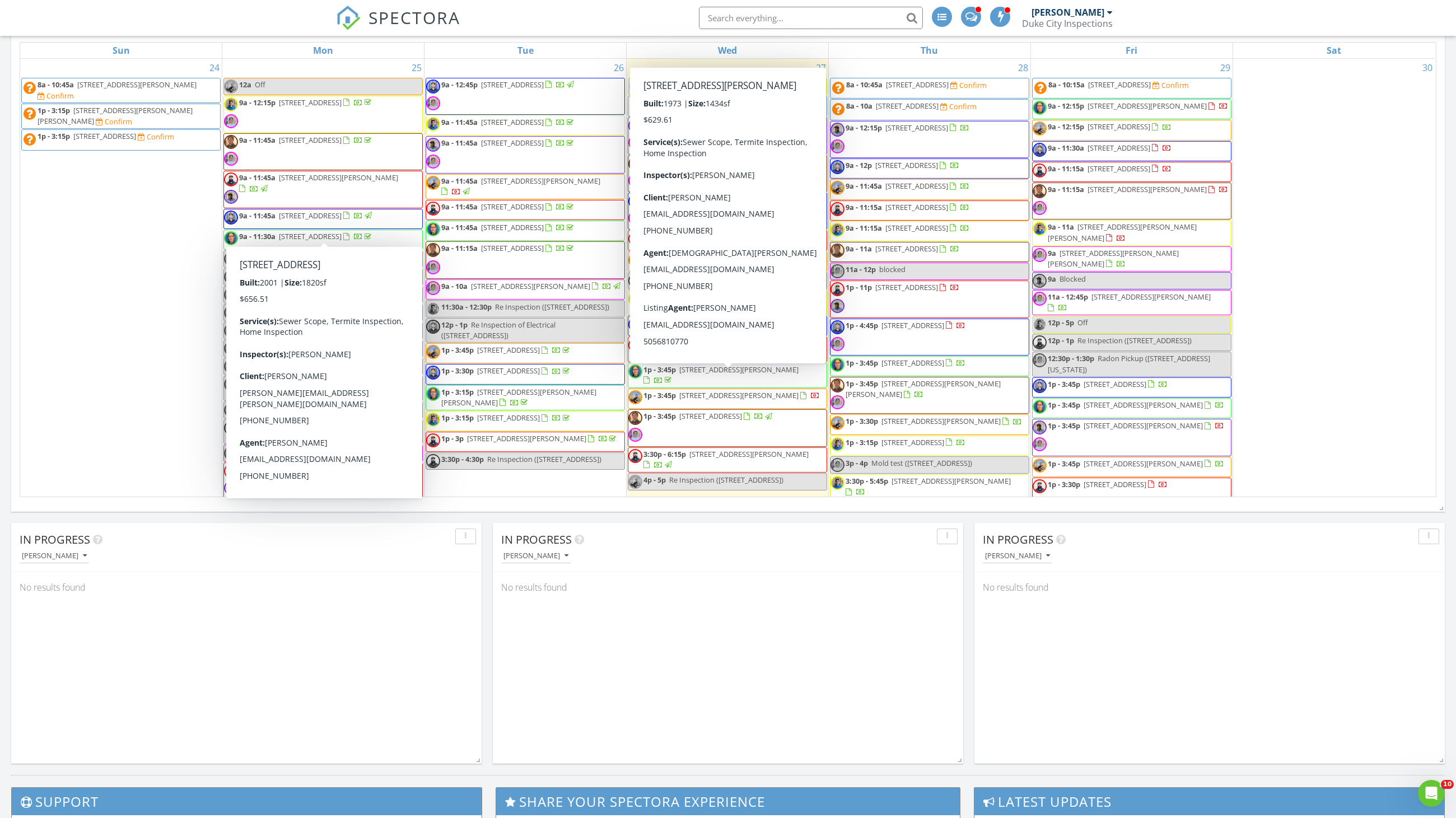
click at [669, 697] on div "In Progress [PERSON_NAME] No results found" at bounding box center [728, 643] width 470 height 241
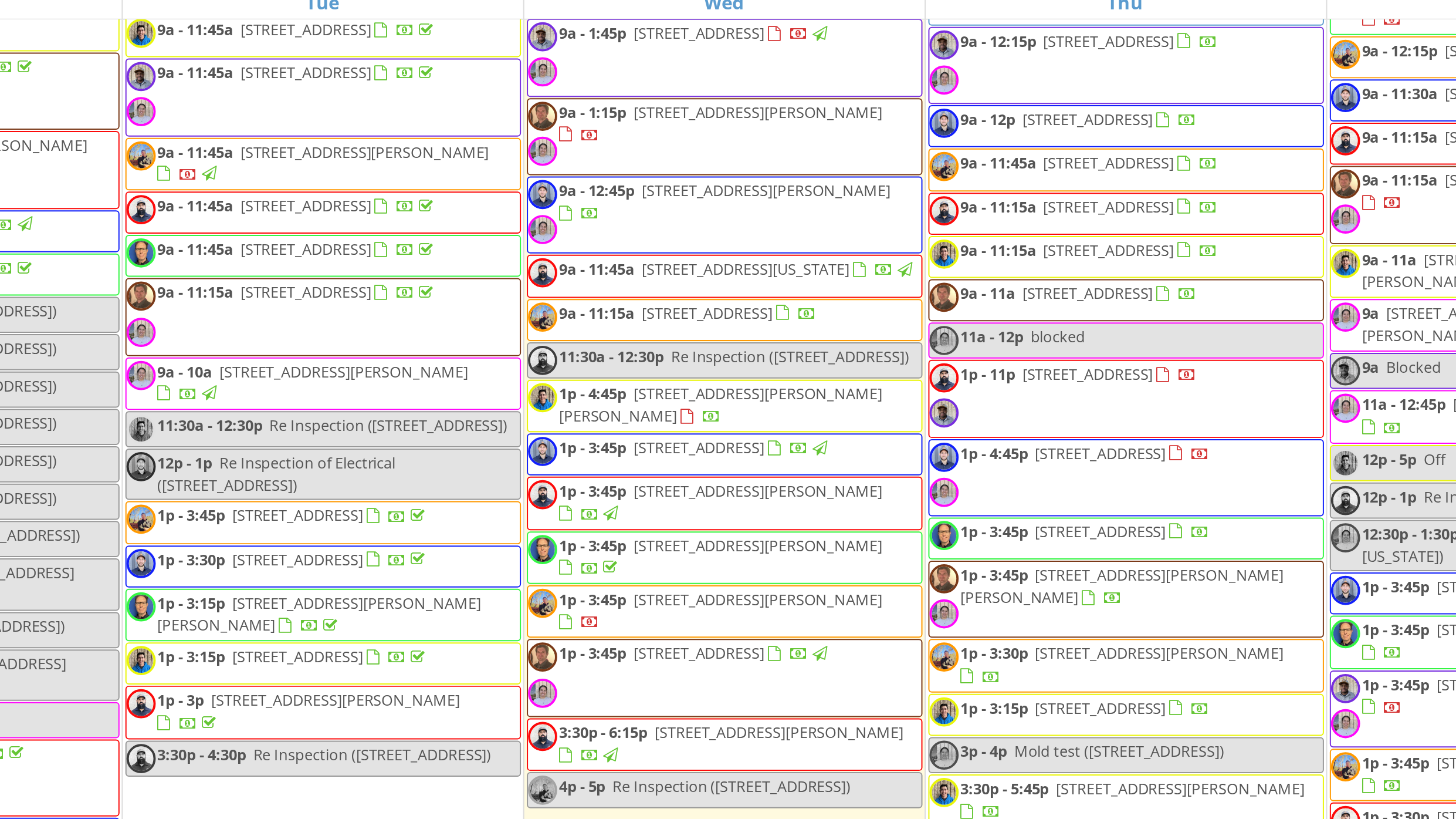
scroll to position [216, 0]
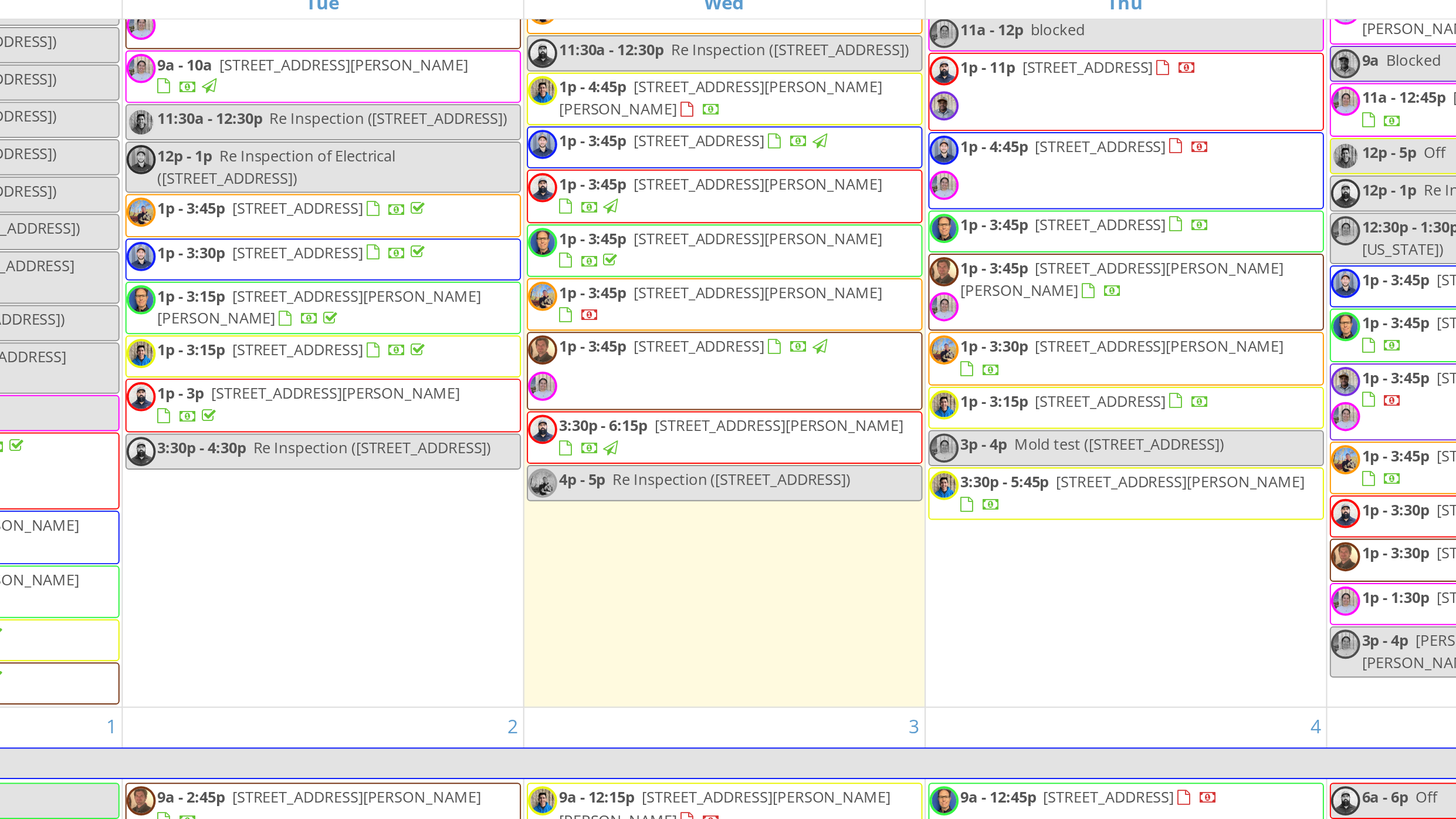
click at [920, 406] on div "28 8a - 10:45a [STREET_ADDRESS] Confirm 8a - 10a [STREET_ADDRESS] Confirm 9a - …" at bounding box center [930, 126] width 201 height 562
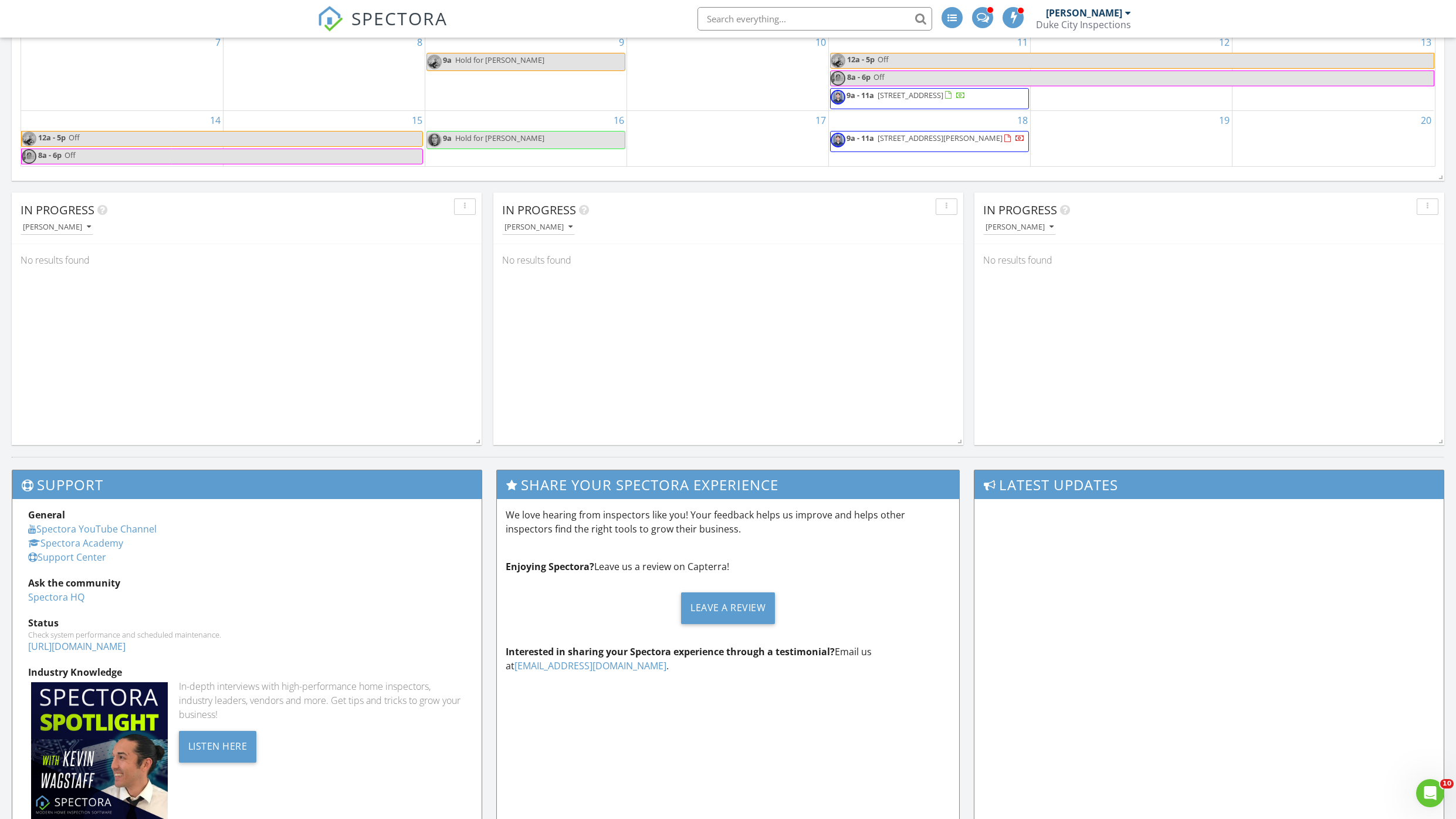
scroll to position [862, 0]
